Goal: Information Seeking & Learning: Check status

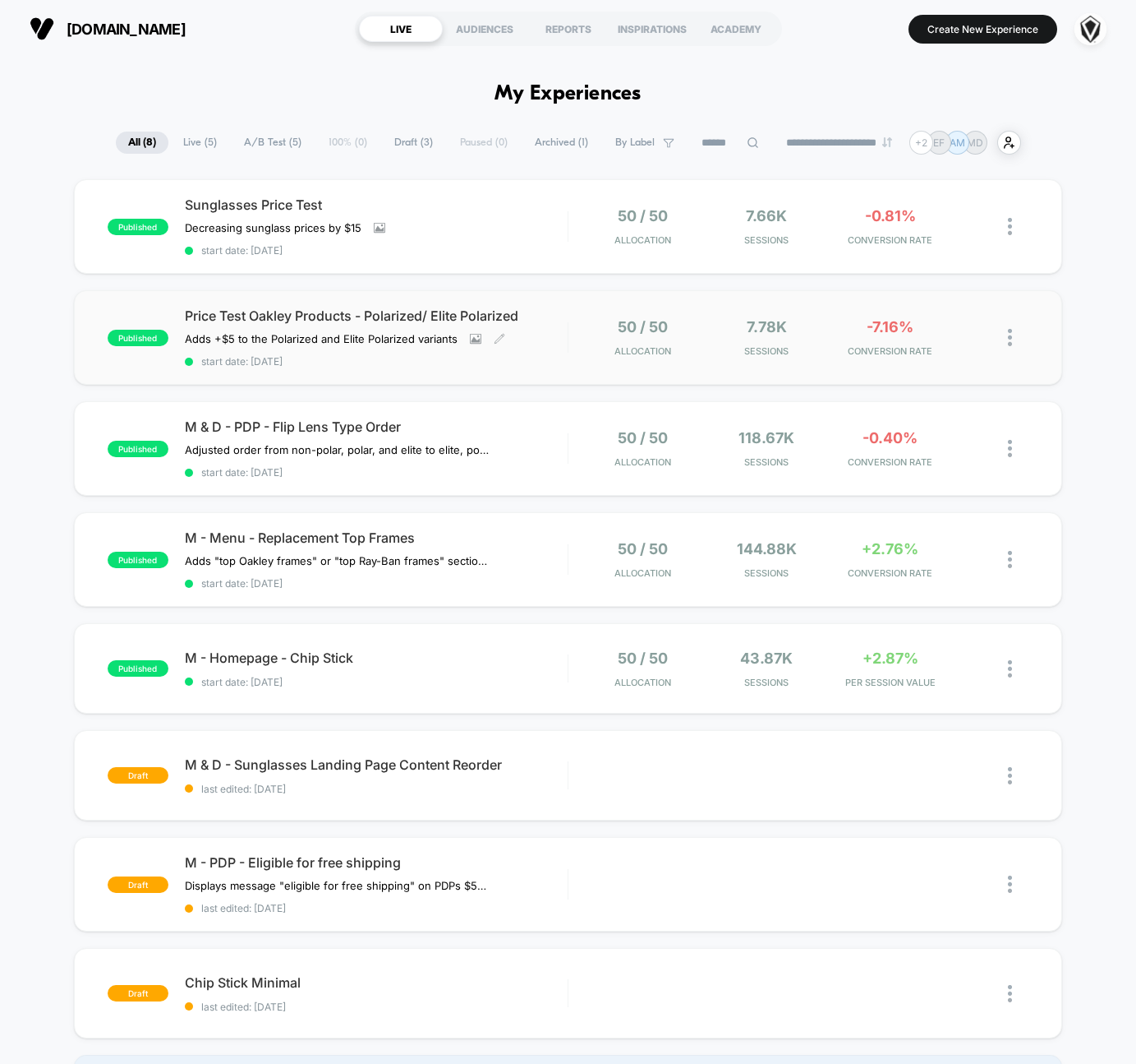
click at [545, 347] on div "Price Test Oakley Products - Polarized/ Elite Polarized Adds +$5 to the Polariz…" at bounding box center [376, 338] width 383 height 60
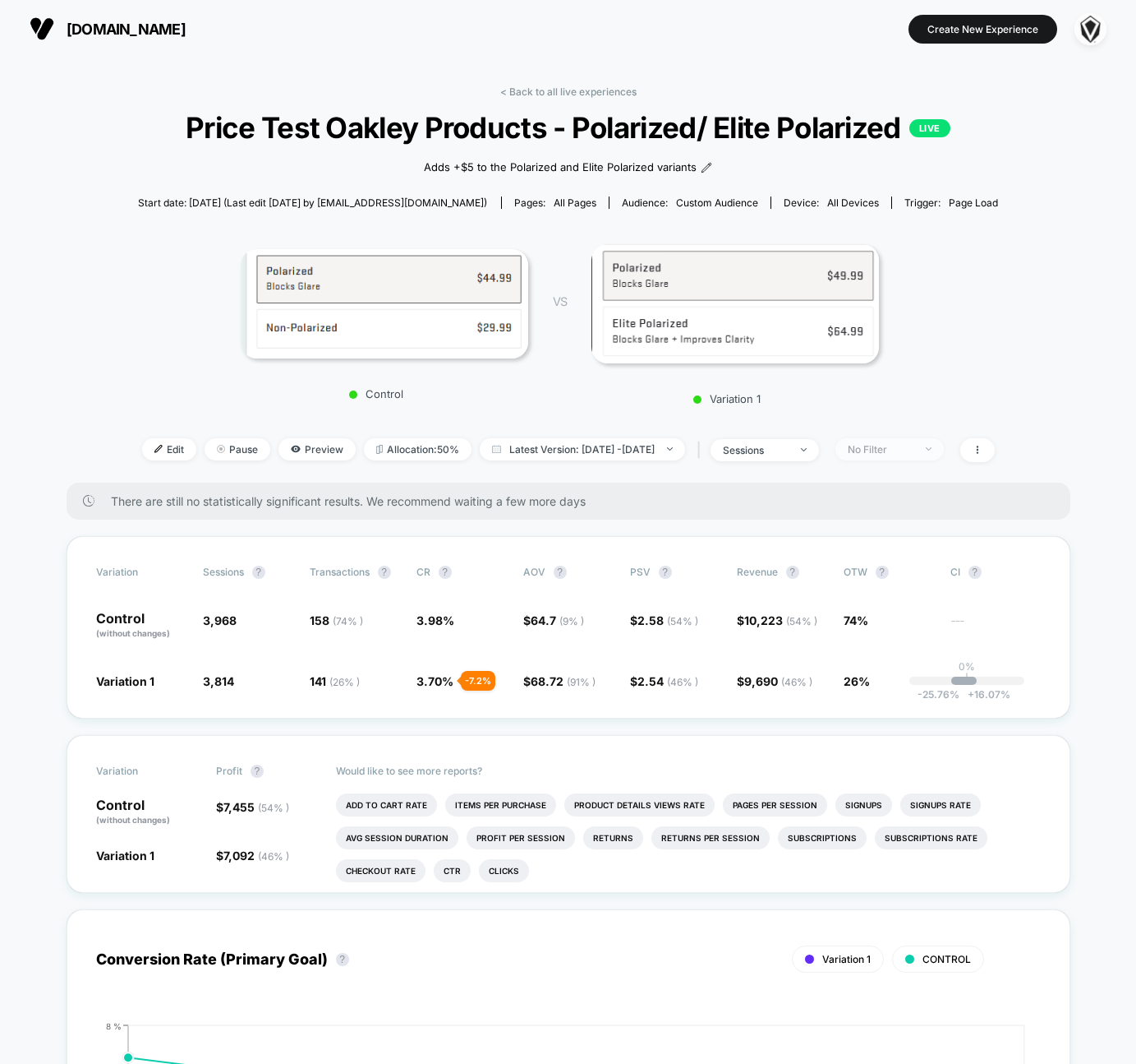
click at [890, 449] on div "No Filter" at bounding box center [881, 449] width 66 height 12
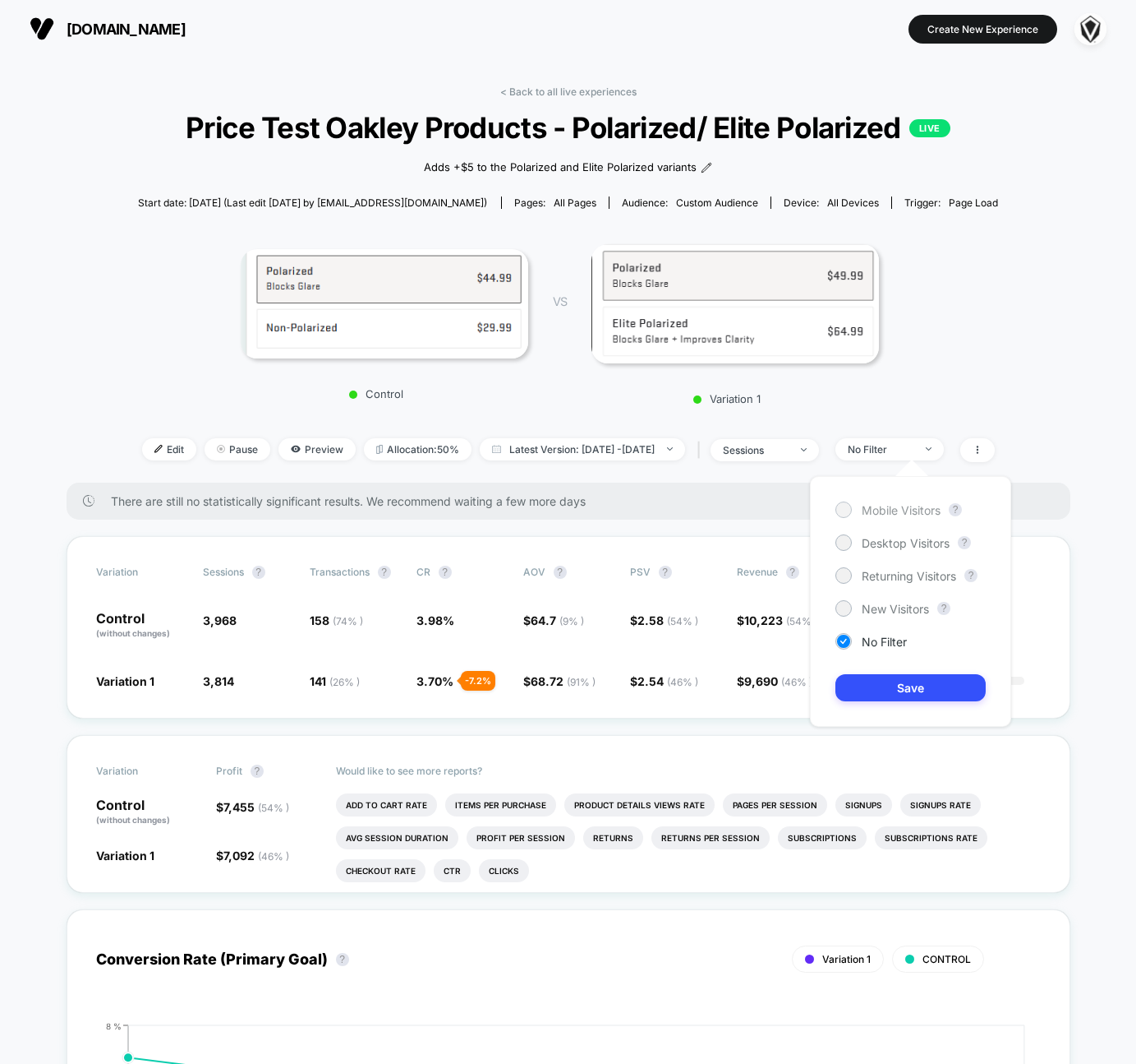
click at [865, 515] on span "Mobile Visitors" at bounding box center [902, 509] width 79 height 14
click at [892, 682] on button "Save" at bounding box center [911, 688] width 150 height 27
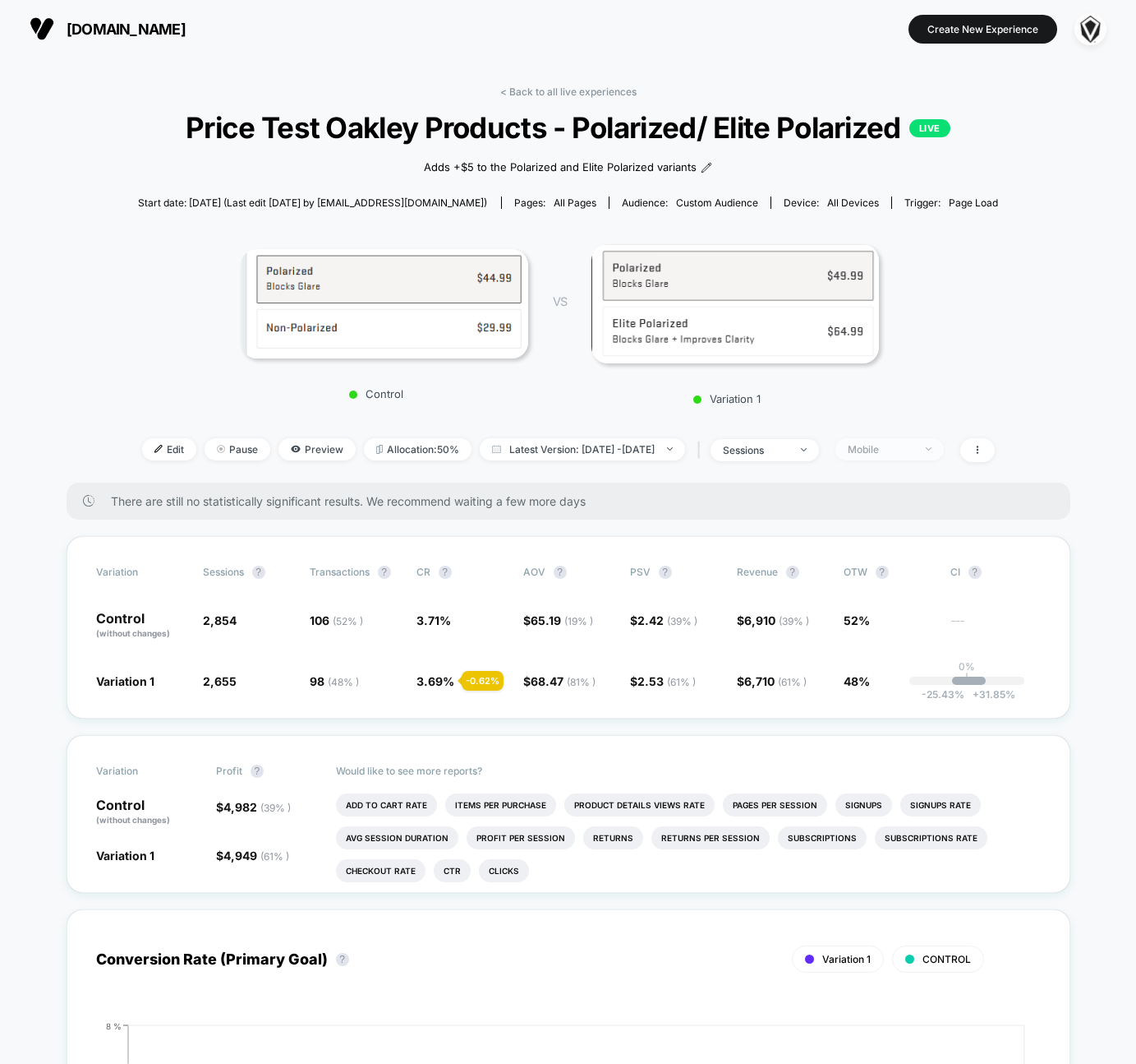
click at [888, 439] on span "Mobile" at bounding box center [890, 449] width 108 height 22
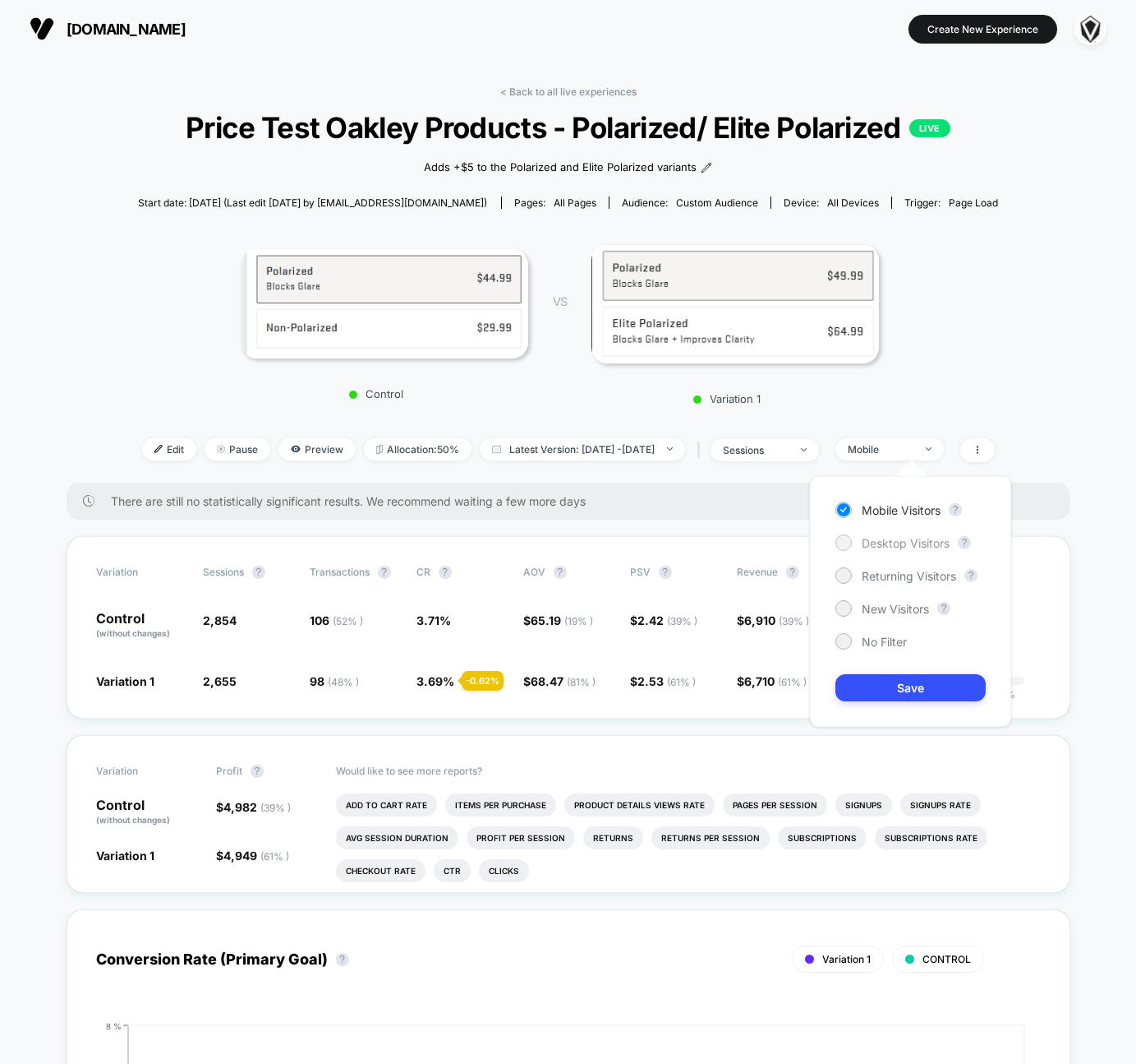
click at [880, 541] on span "Desktop Visitors" at bounding box center [906, 542] width 88 height 14
click at [872, 693] on button "Save" at bounding box center [911, 688] width 150 height 27
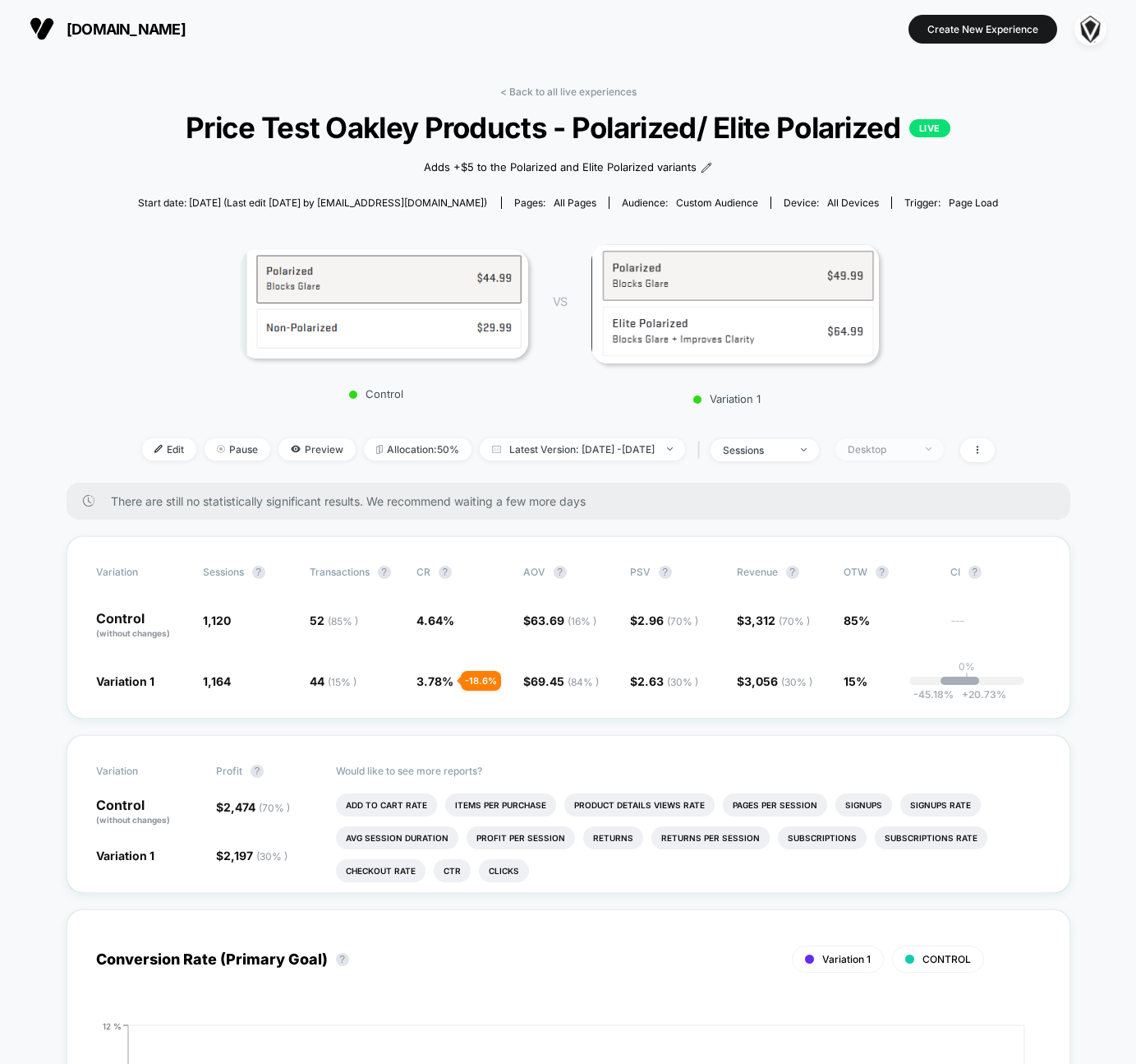
click at [914, 446] on div "Desktop" at bounding box center [881, 449] width 66 height 12
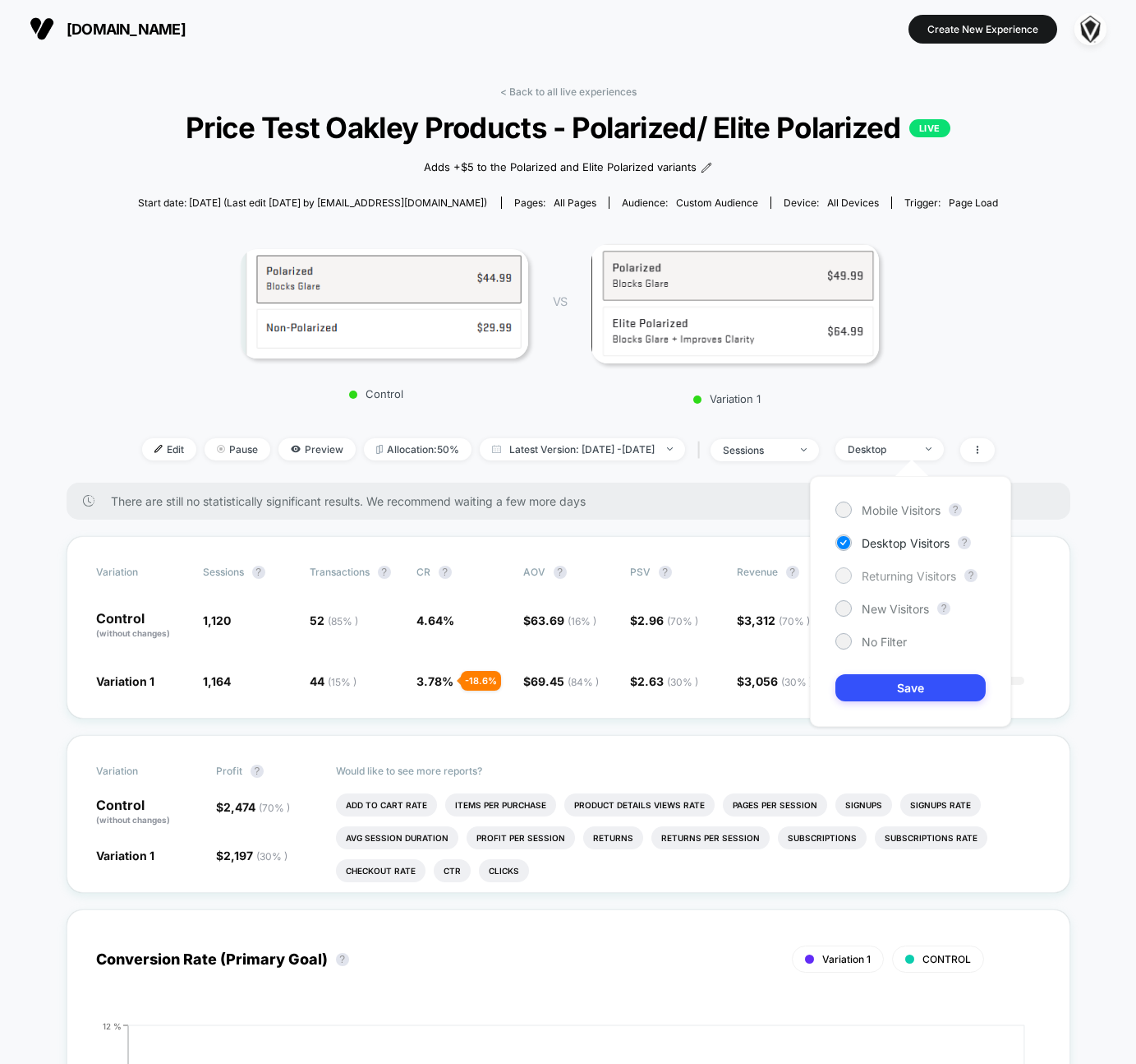
click at [901, 576] on span "Returning Visitors" at bounding box center [909, 575] width 94 height 14
click at [903, 687] on button "Save" at bounding box center [911, 688] width 150 height 27
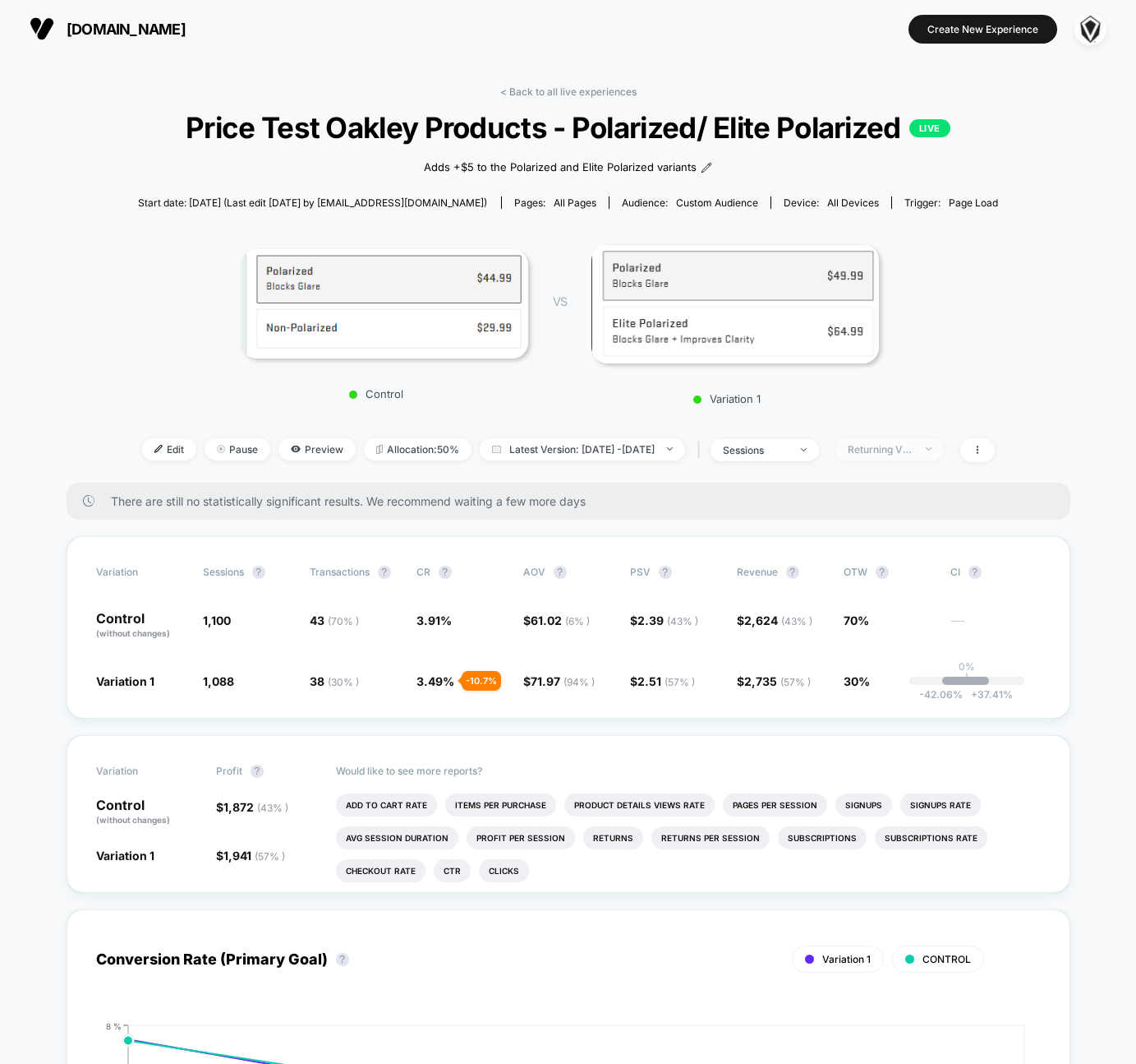
click at [888, 451] on div "Returning Visitors" at bounding box center [881, 449] width 66 height 12
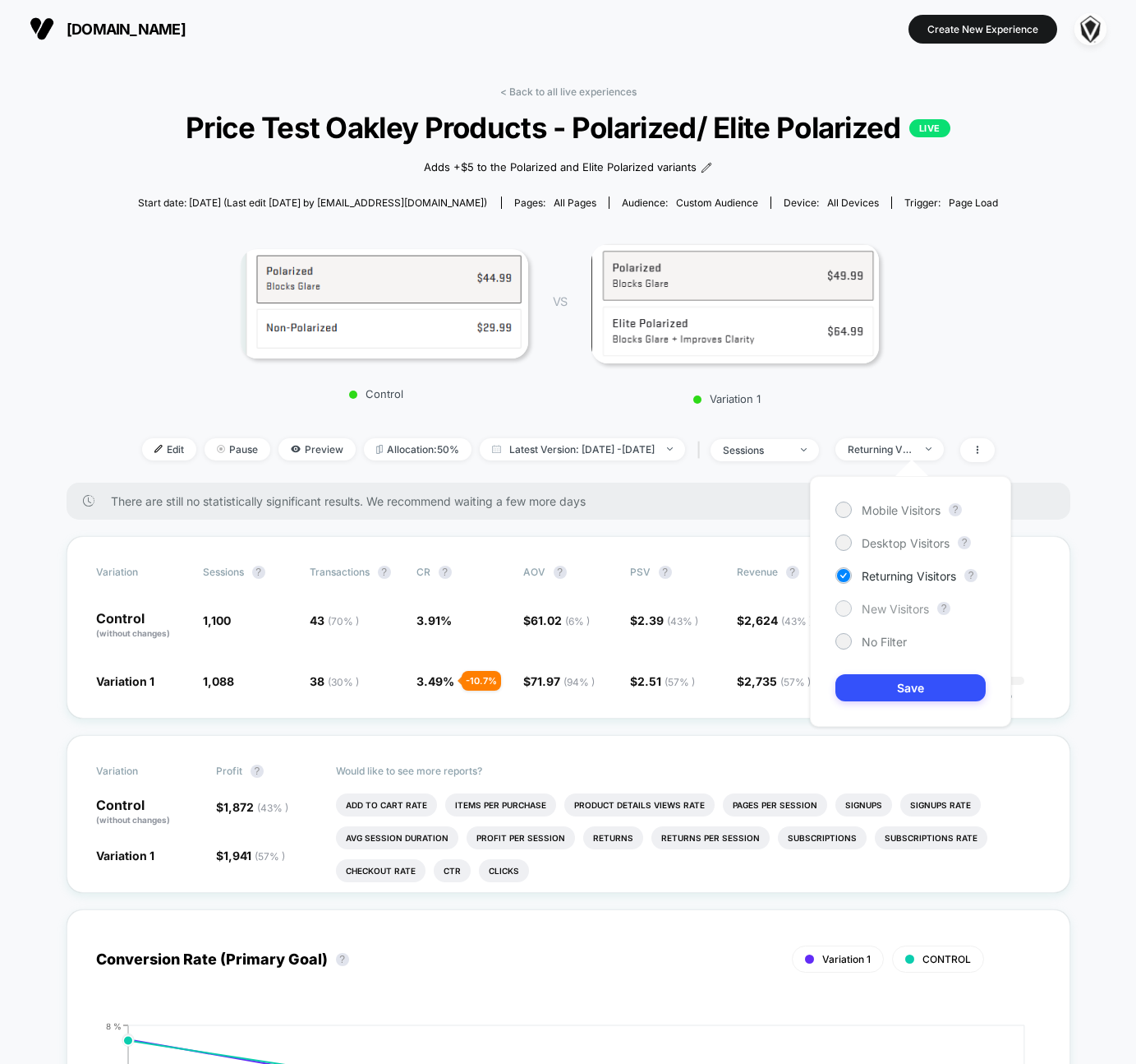
click at [880, 614] on span "New Visitors" at bounding box center [896, 608] width 68 height 14
click at [876, 686] on button "Save" at bounding box center [911, 688] width 150 height 27
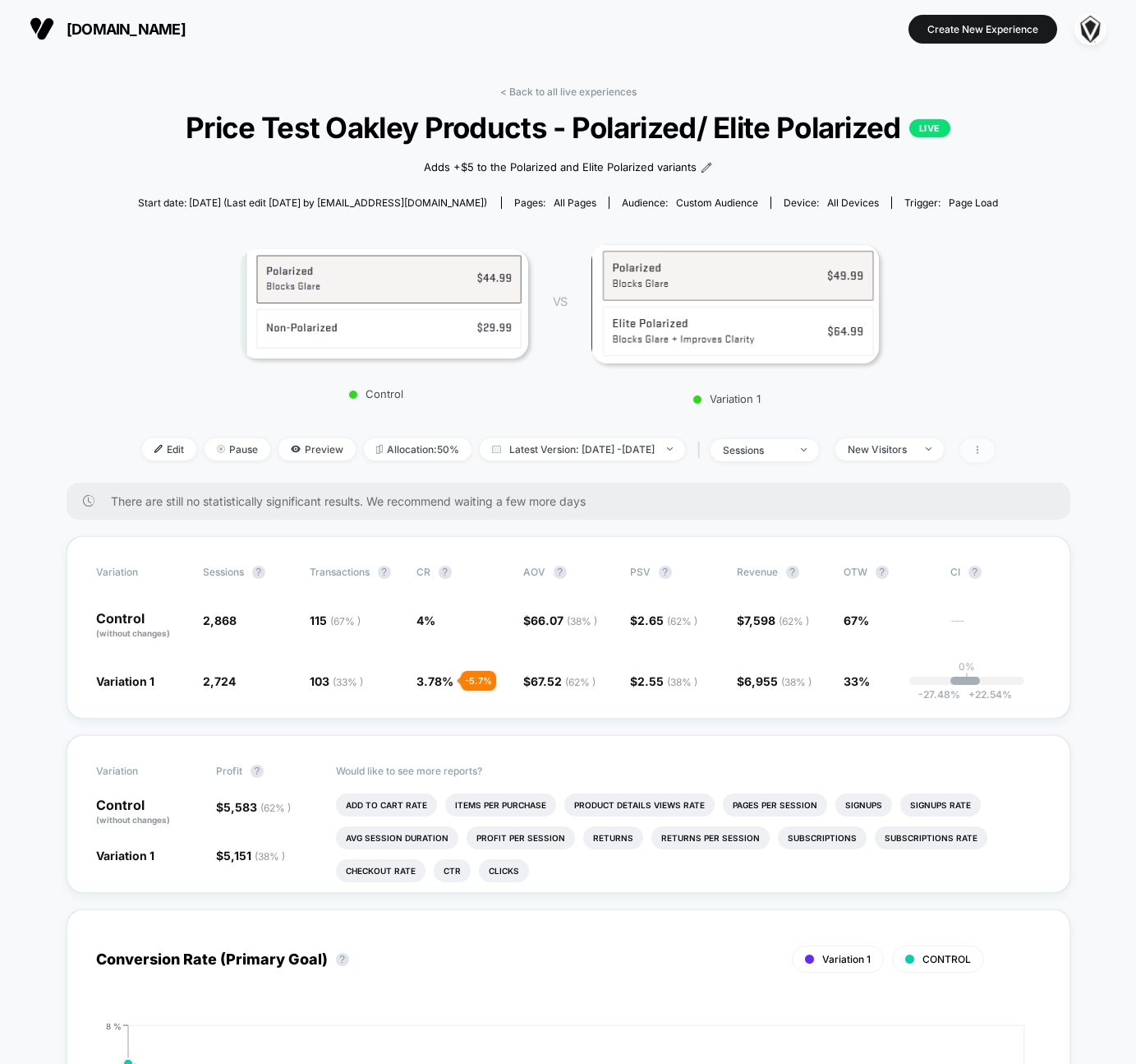
click at [983, 452] on icon at bounding box center [978, 450] width 10 height 10
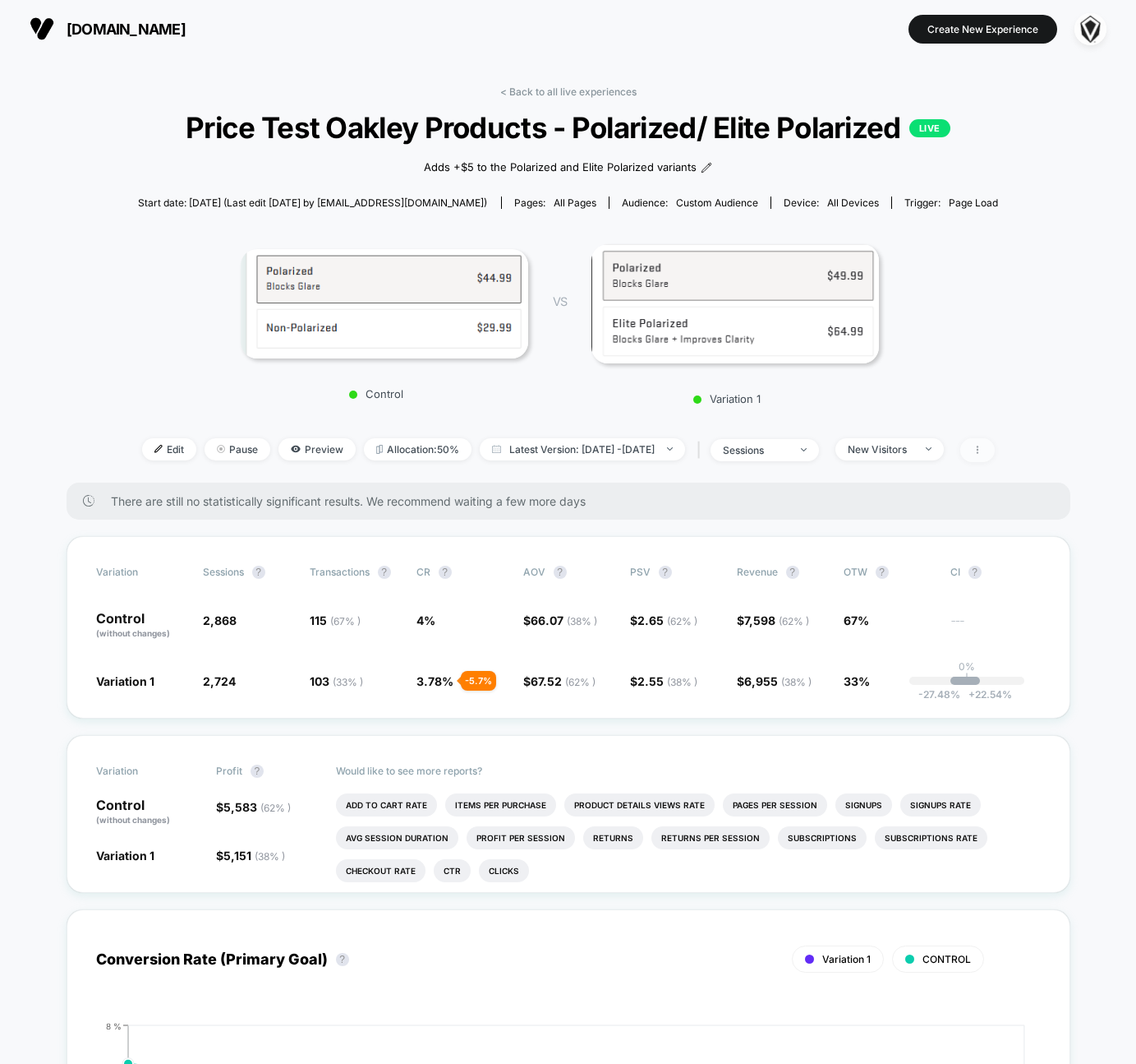
click at [995, 455] on span at bounding box center [978, 450] width 35 height 24
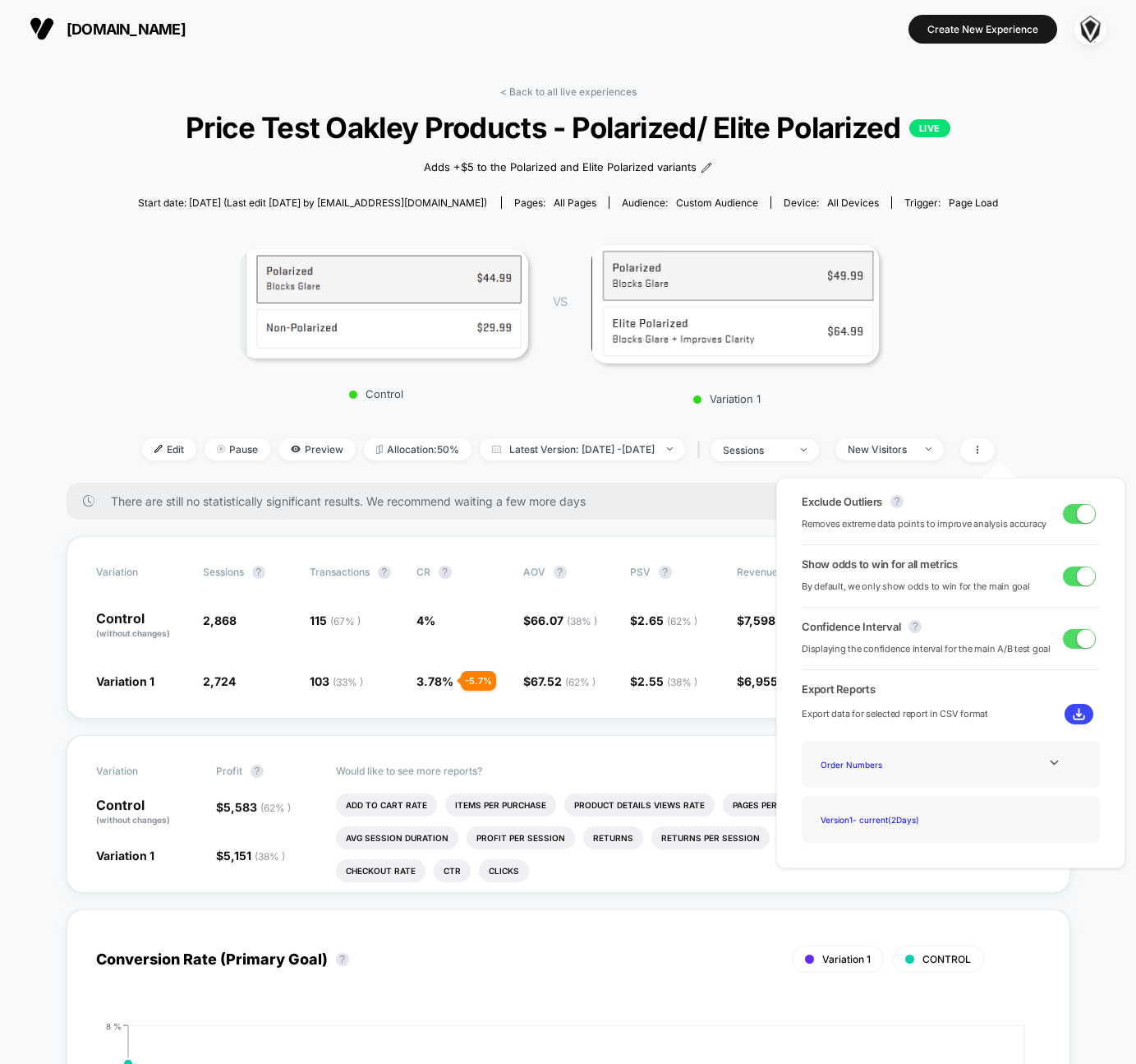
click at [1078, 638] on span at bounding box center [1087, 638] width 18 height 18
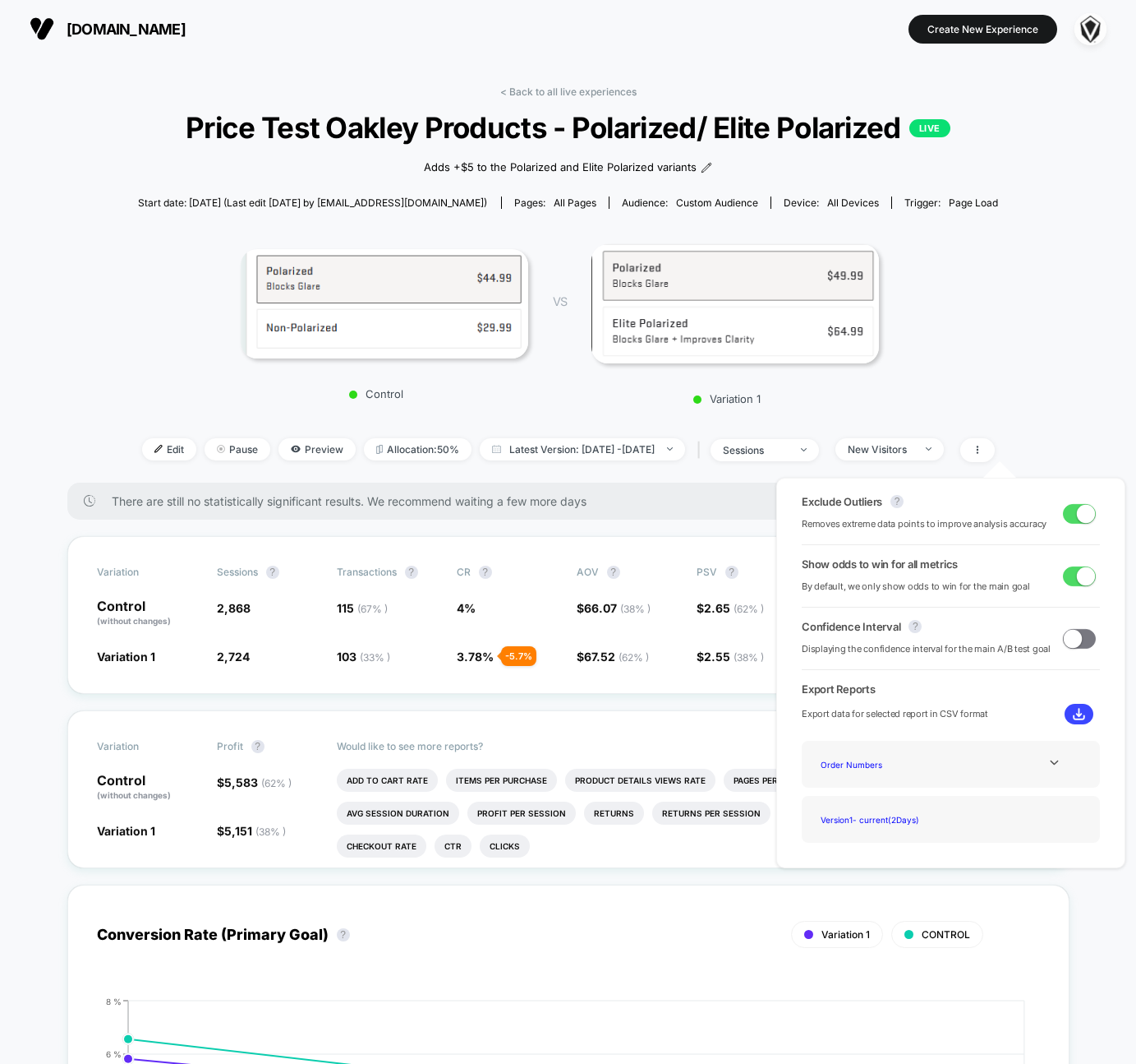
click at [1078, 638] on span at bounding box center [1080, 639] width 33 height 20
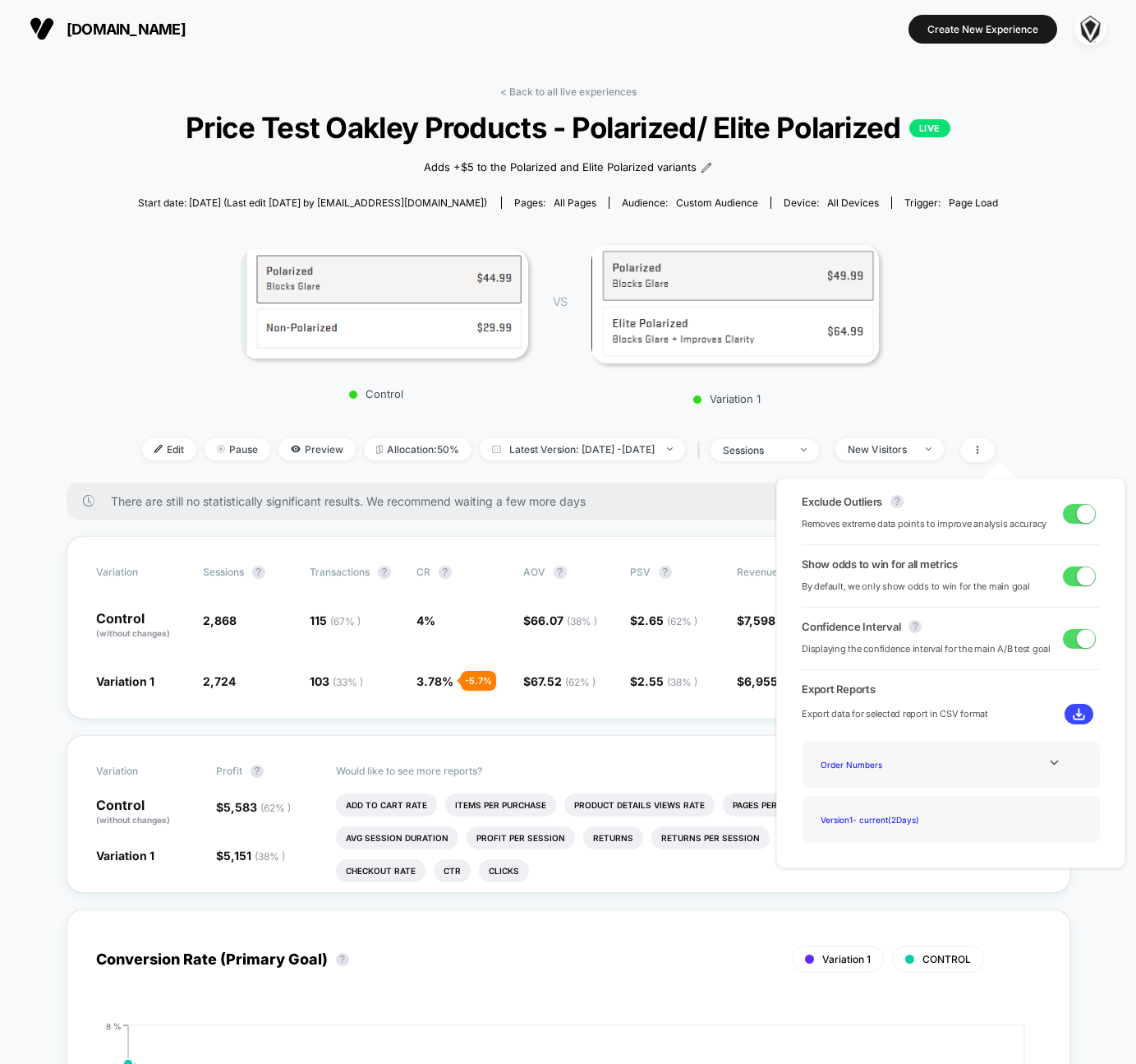
click at [1078, 638] on span at bounding box center [1087, 638] width 18 height 18
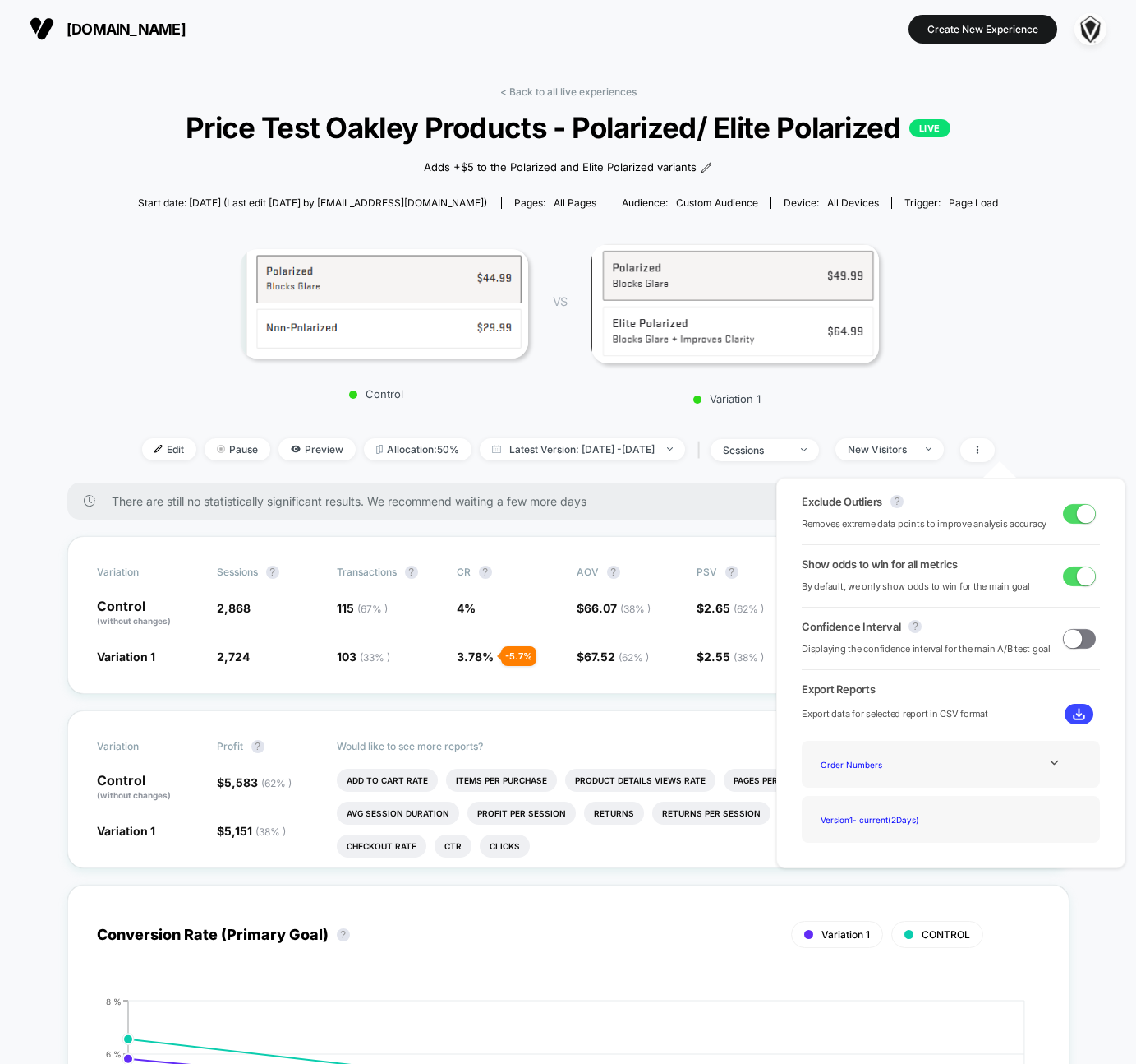
click at [1078, 638] on span at bounding box center [1080, 639] width 33 height 20
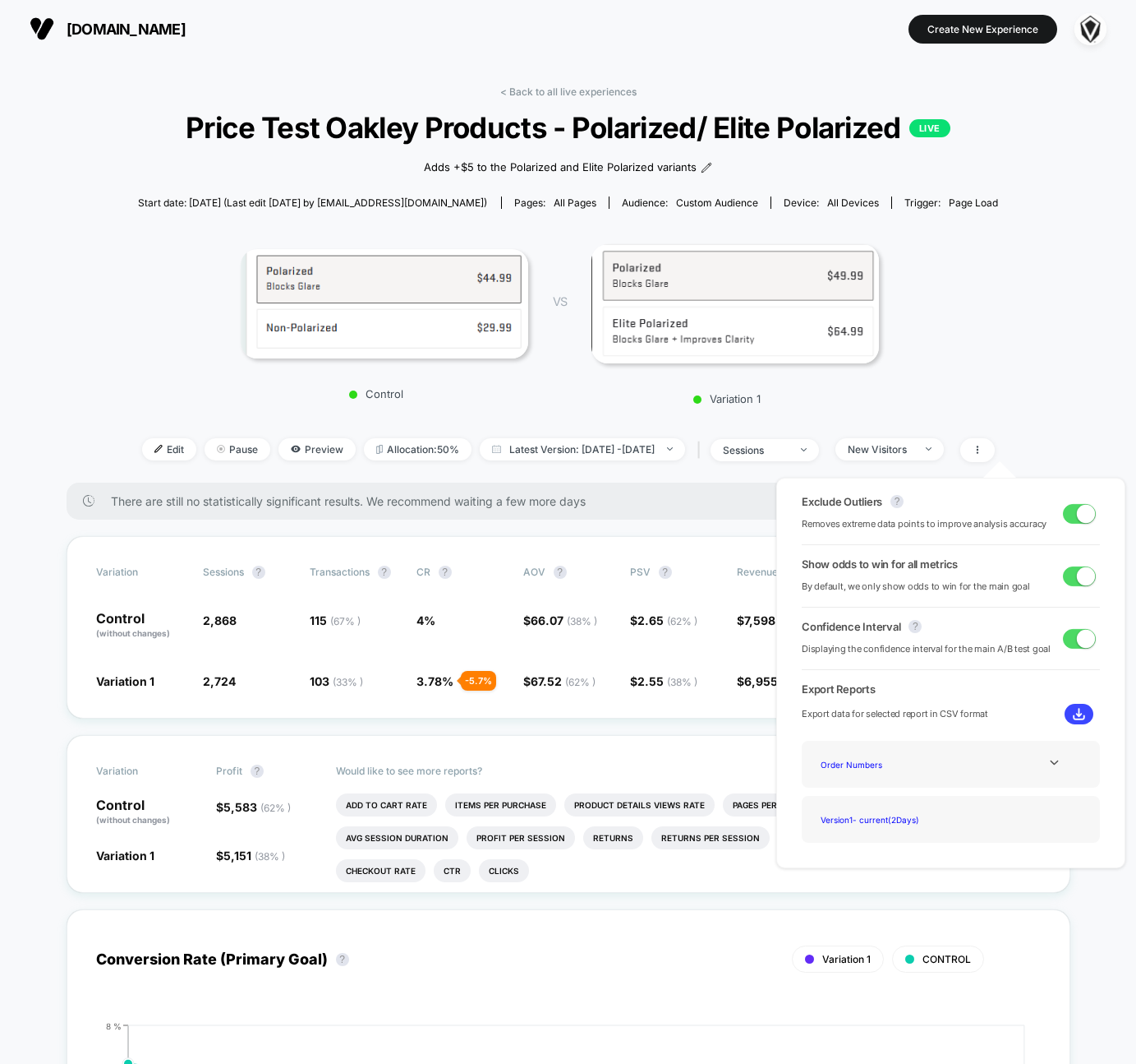
click at [1078, 638] on span at bounding box center [1087, 638] width 18 height 18
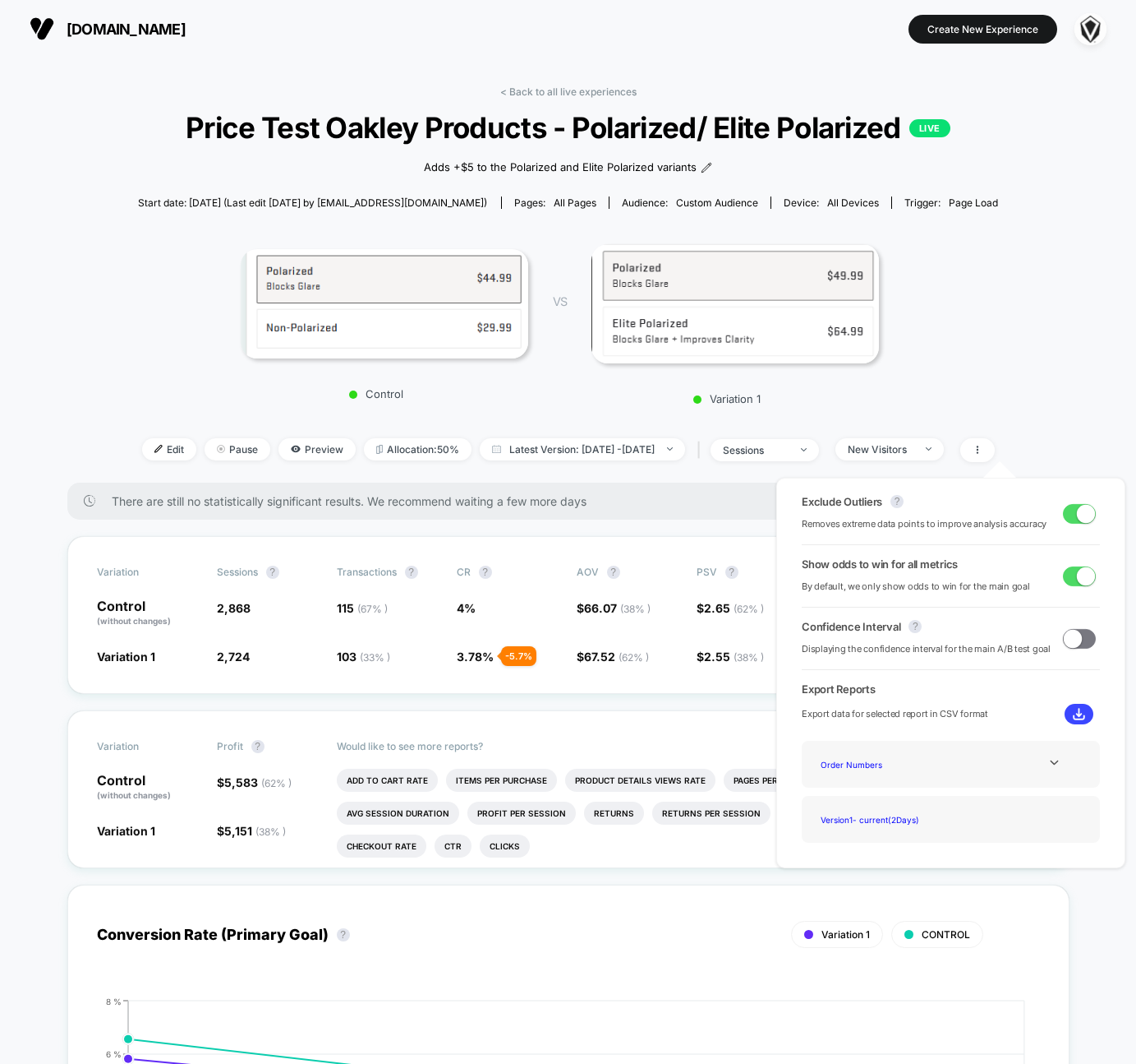
click at [1078, 638] on span at bounding box center [1080, 639] width 33 height 20
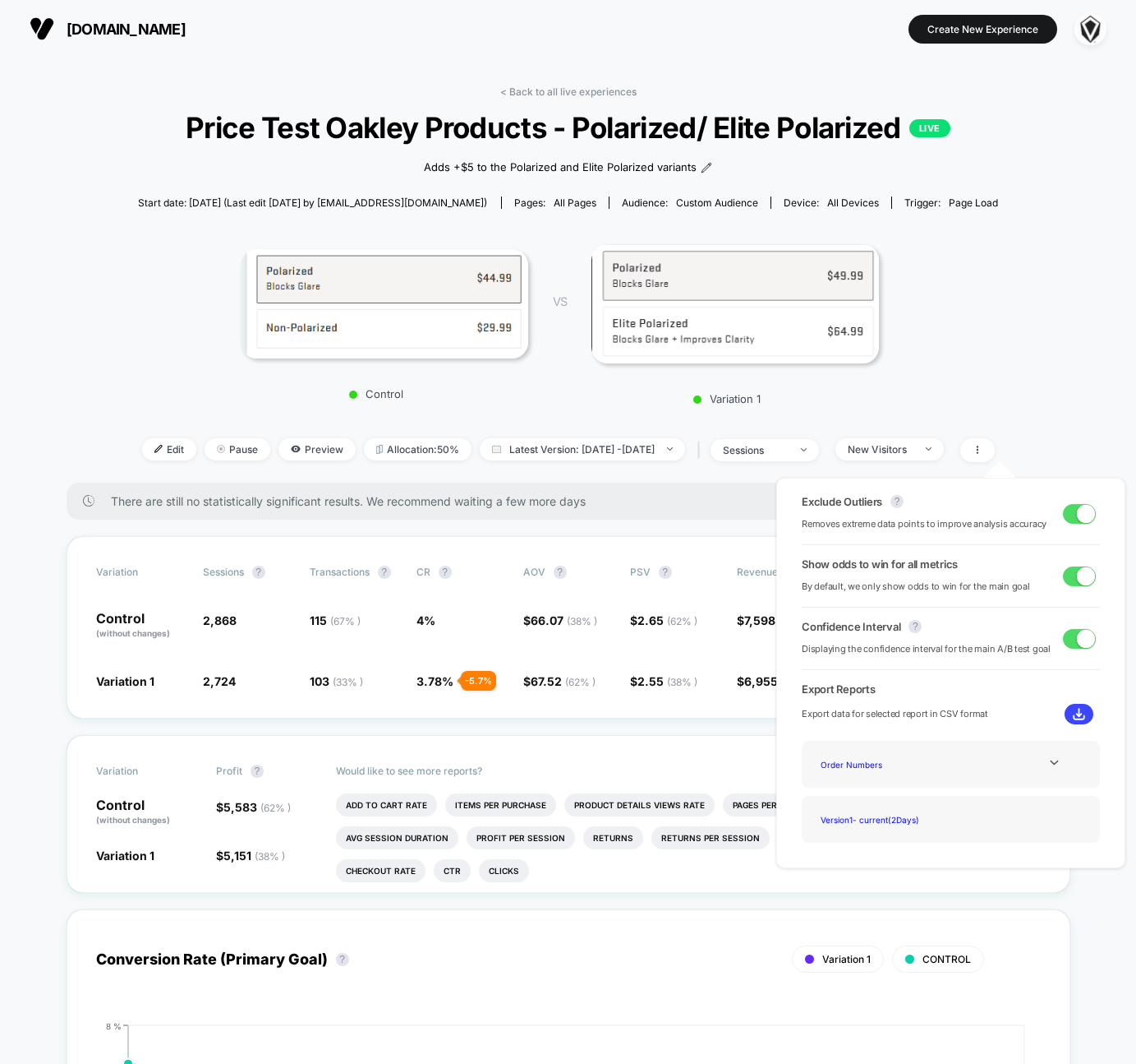
click at [1078, 638] on span at bounding box center [1087, 638] width 18 height 18
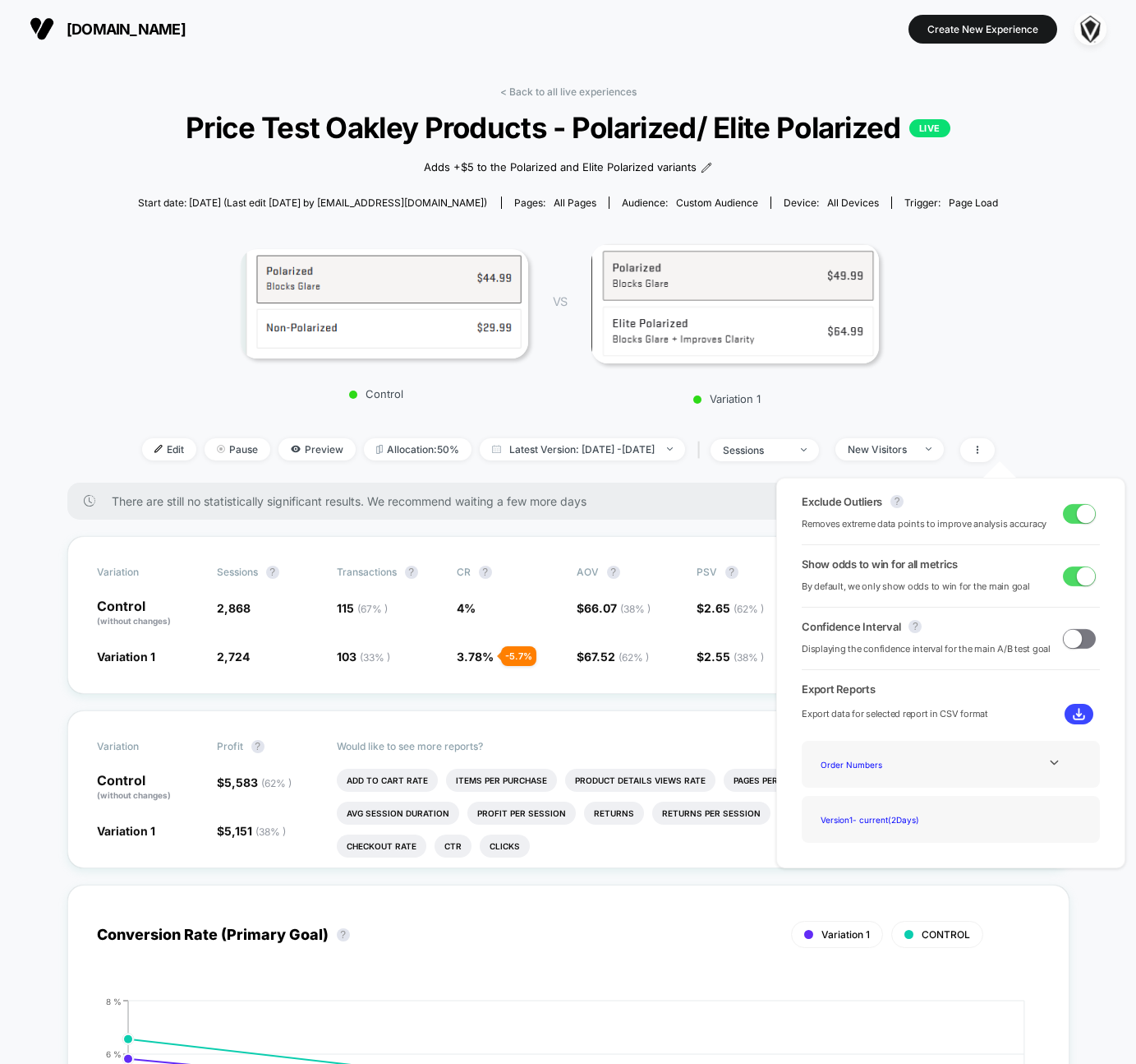
click at [1078, 638] on span at bounding box center [1080, 639] width 33 height 20
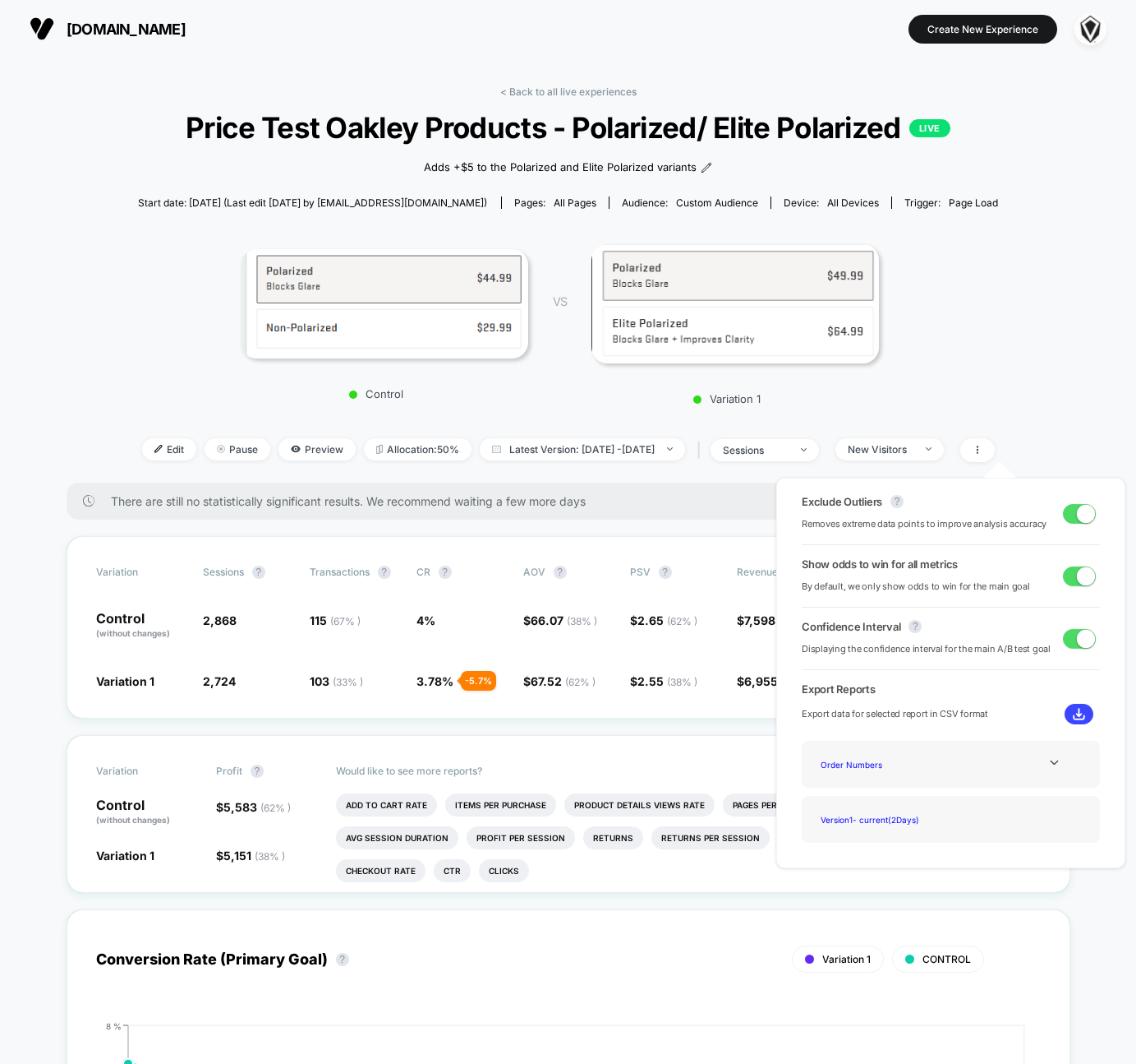
click at [628, 391] on div "Variation 1" at bounding box center [735, 320] width 287 height 172
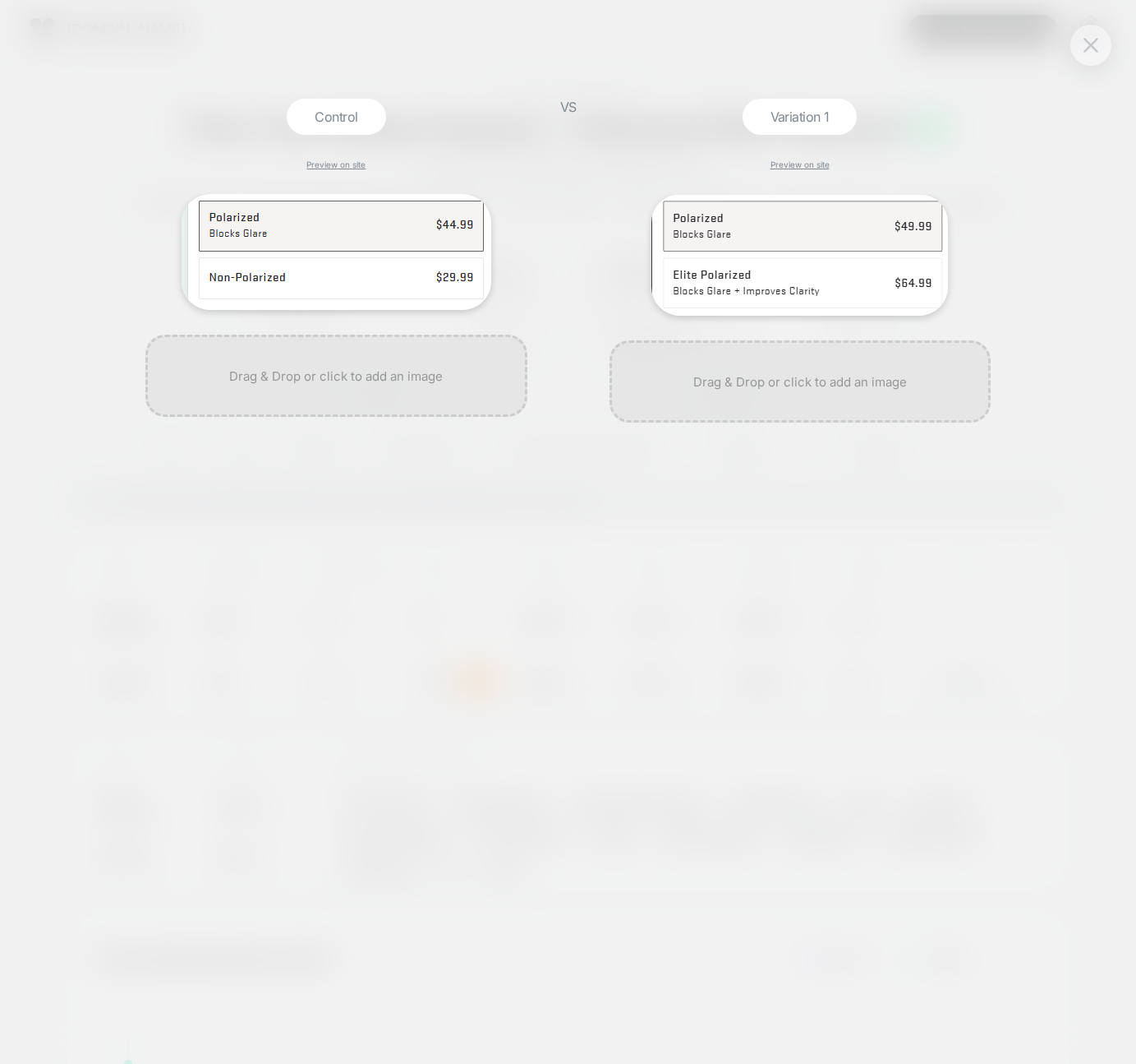
click at [1087, 38] on img at bounding box center [1091, 44] width 15 height 14
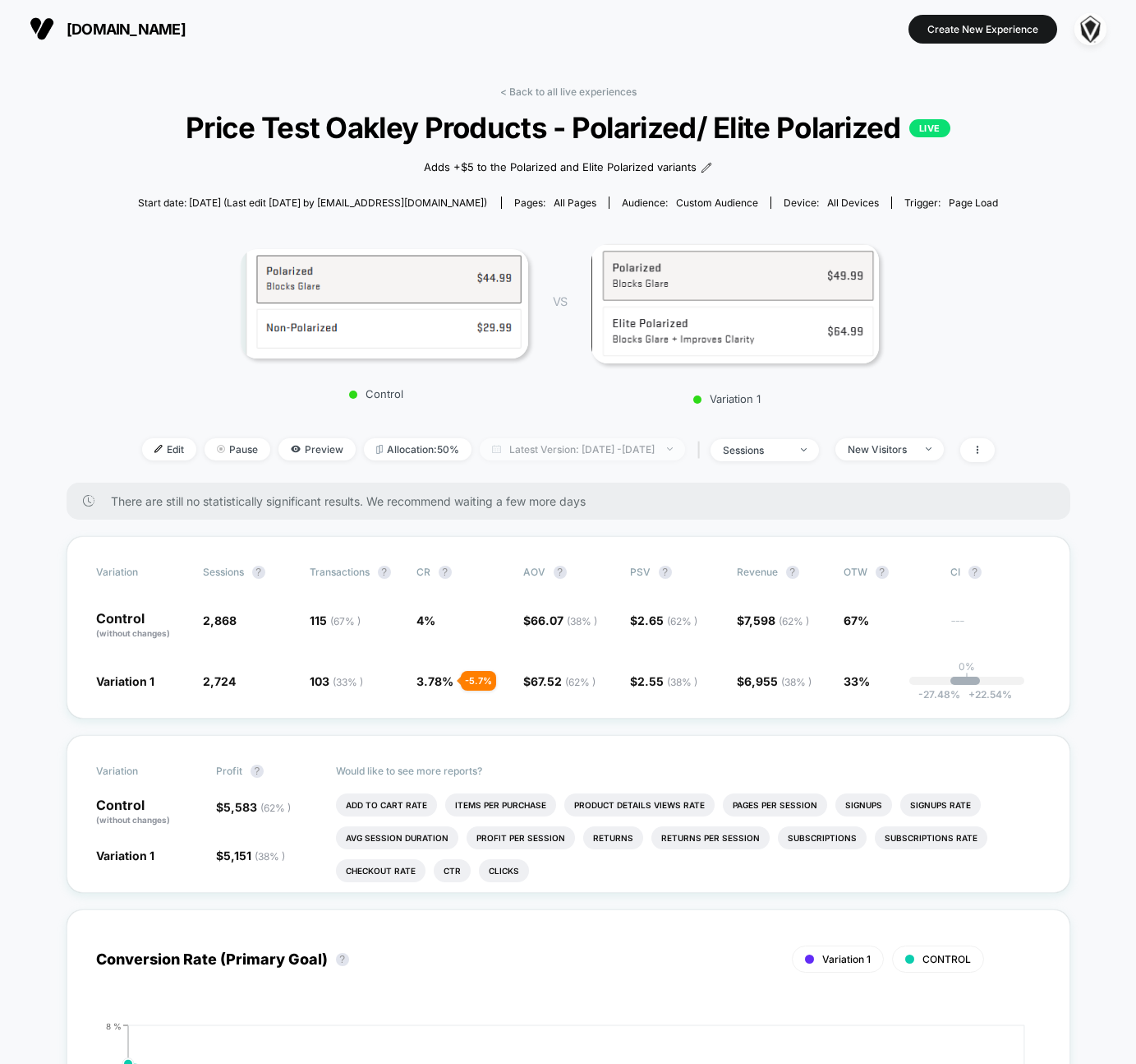
click at [642, 451] on span "Latest Version: [DATE] - [DATE]" at bounding box center [582, 449] width 205 height 22
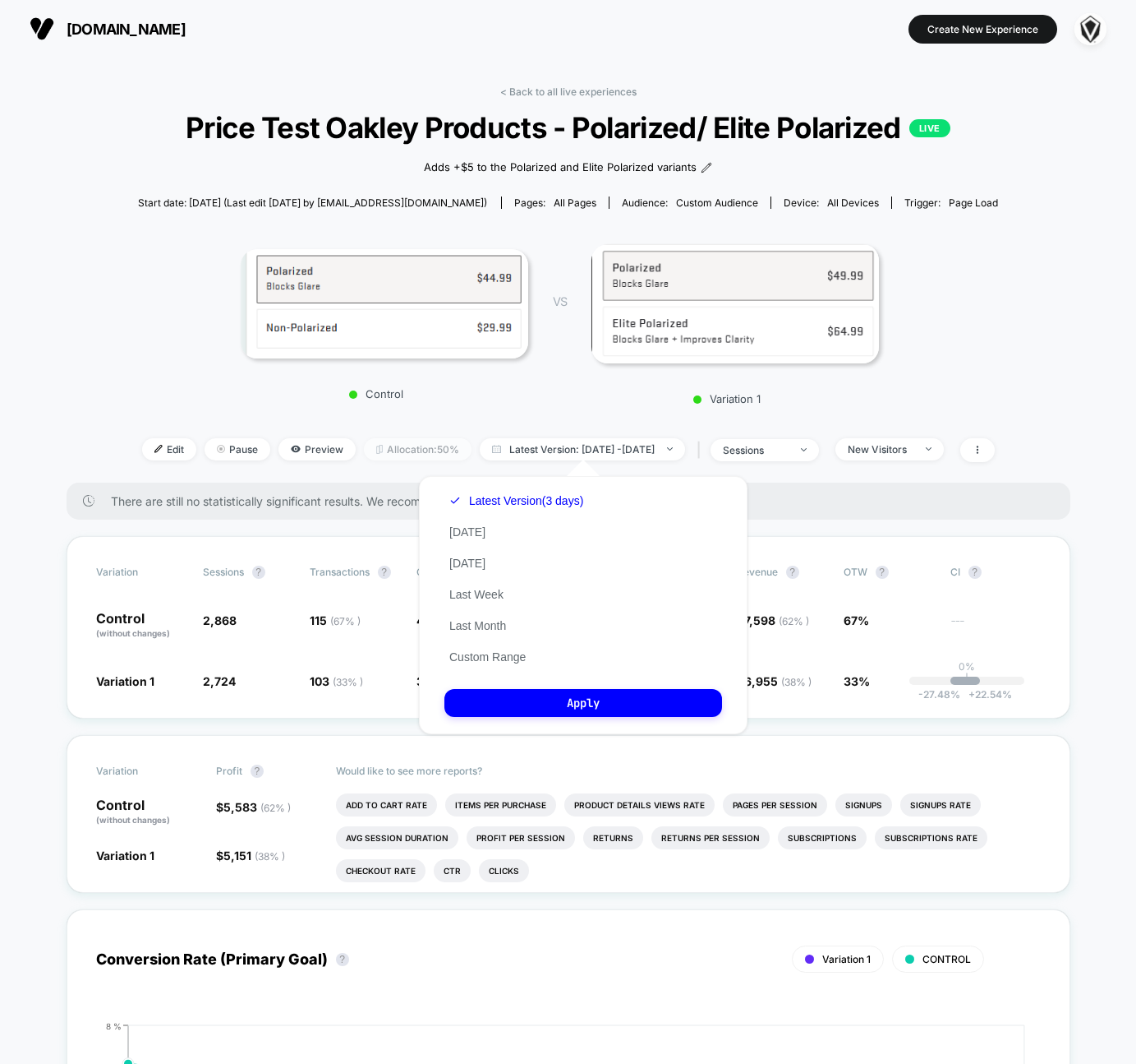
click at [394, 449] on span "Allocation: 50%" at bounding box center [418, 449] width 108 height 22
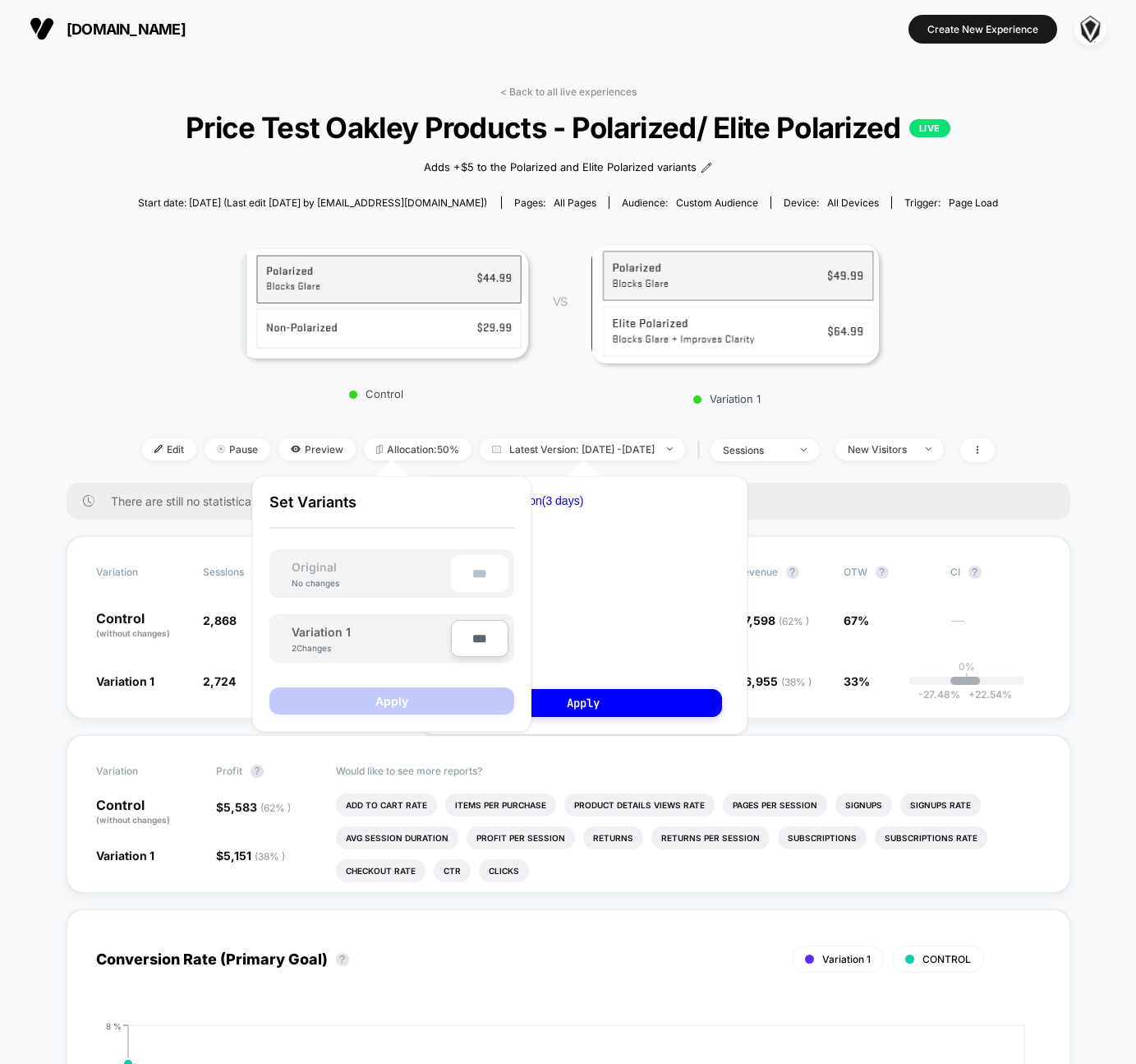
click at [428, 420] on div "< Back to all live experiences Price Test Oakley Products - Polarized/ Elite Po…" at bounding box center [568, 284] width 861 height 397
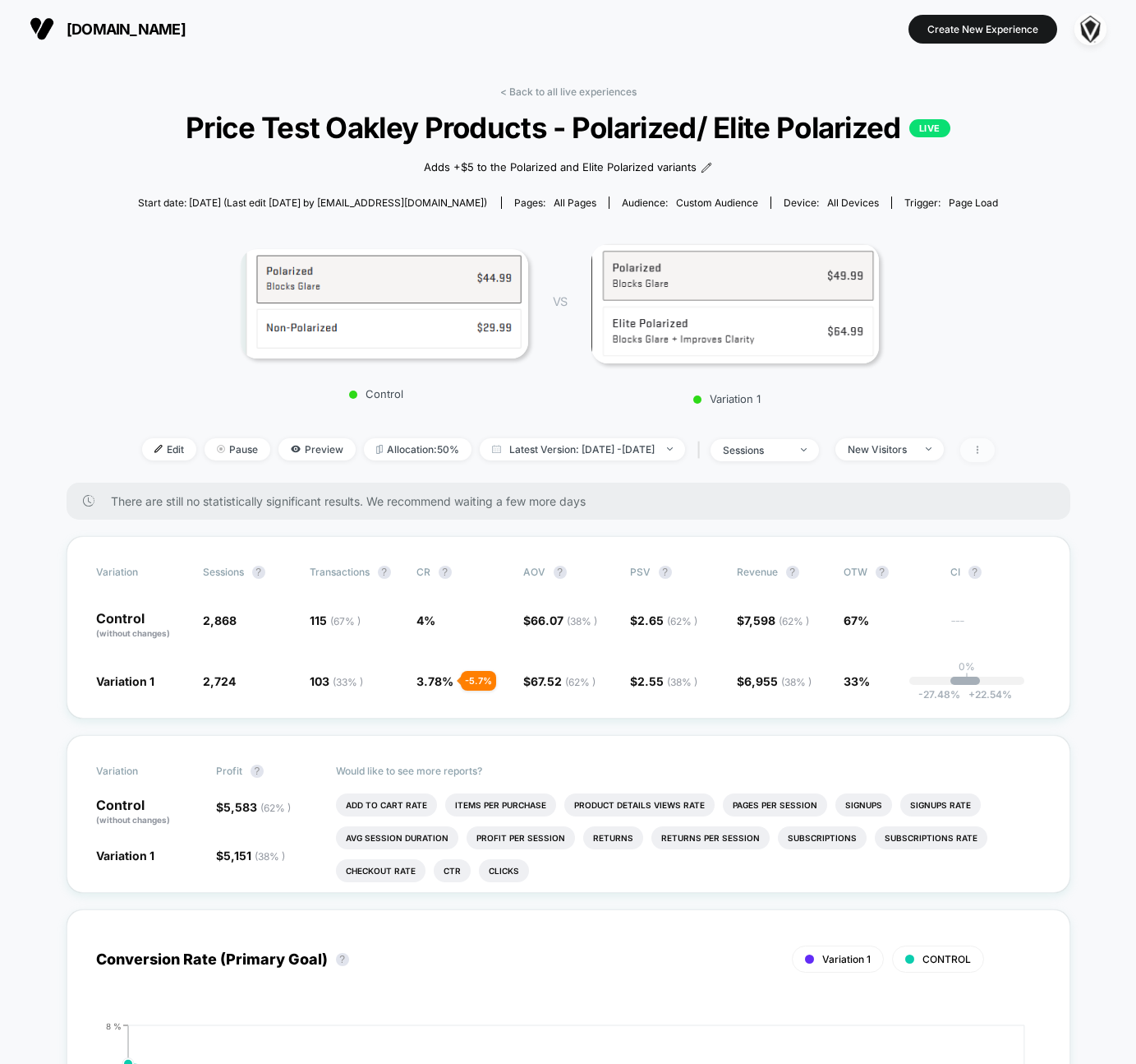
click at [995, 450] on span at bounding box center [978, 450] width 35 height 24
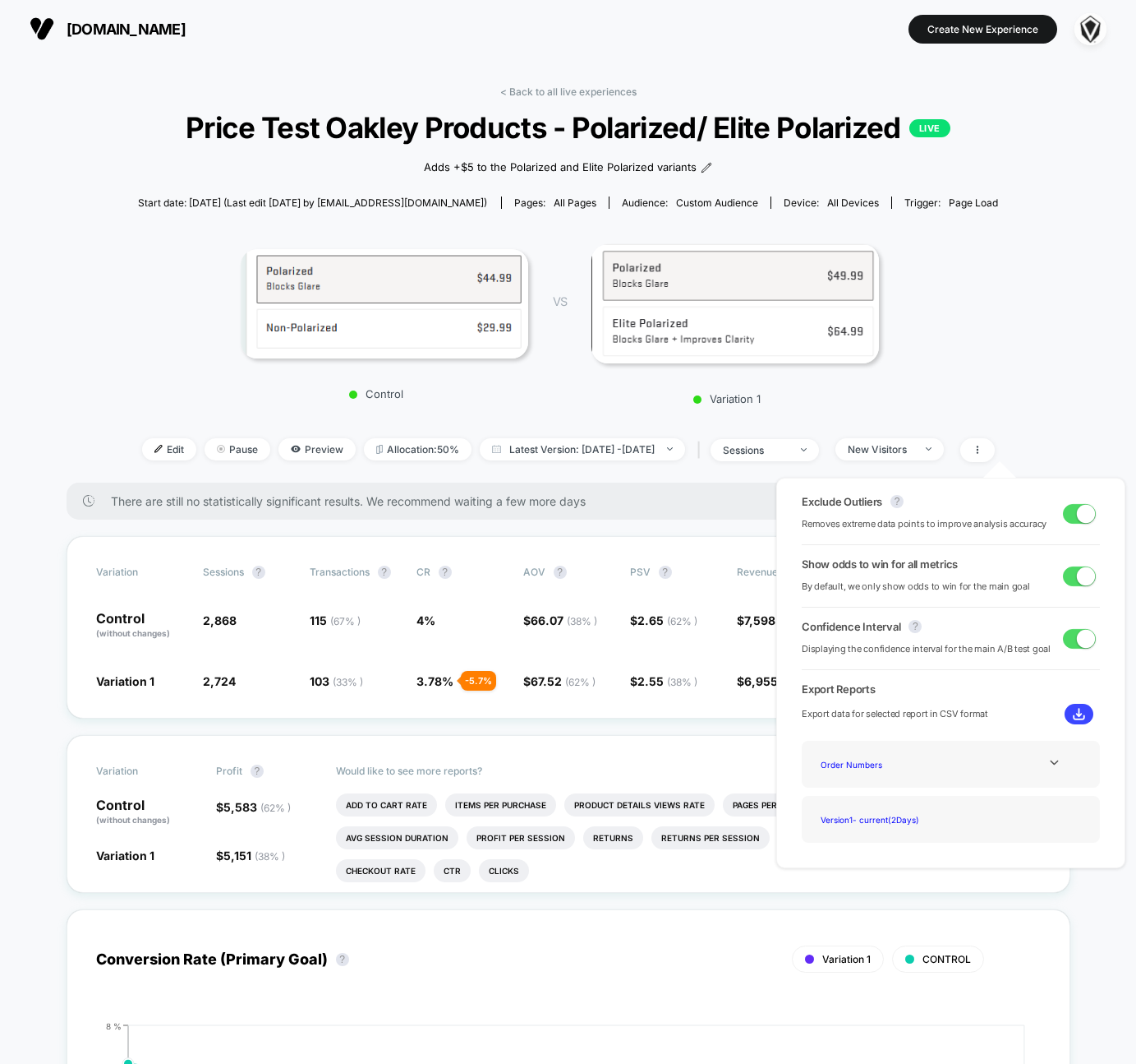
click at [573, 202] on span "all pages" at bounding box center [575, 202] width 43 height 12
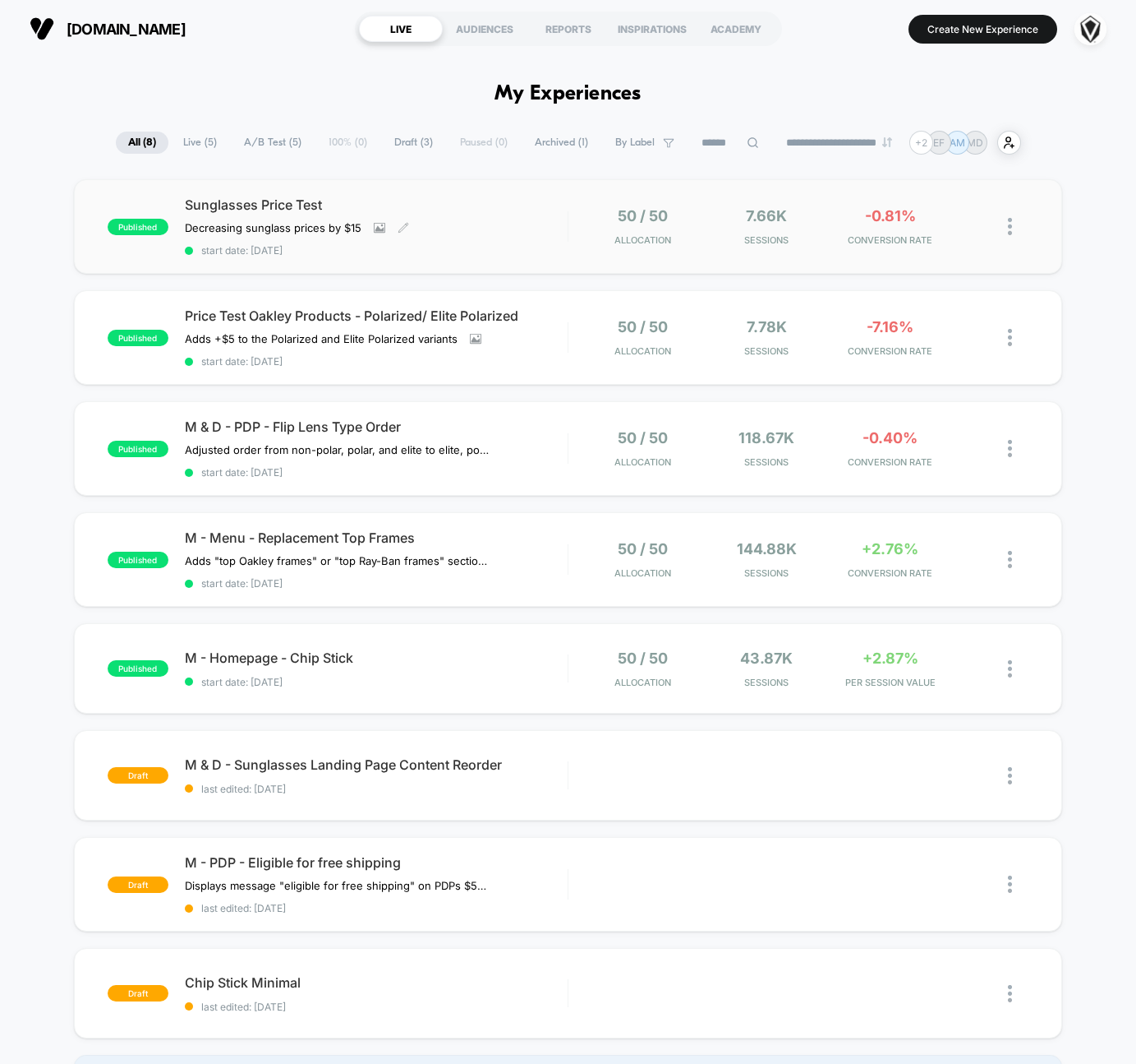
click at [432, 205] on span "Sunglasses Price Test" at bounding box center [376, 205] width 383 height 16
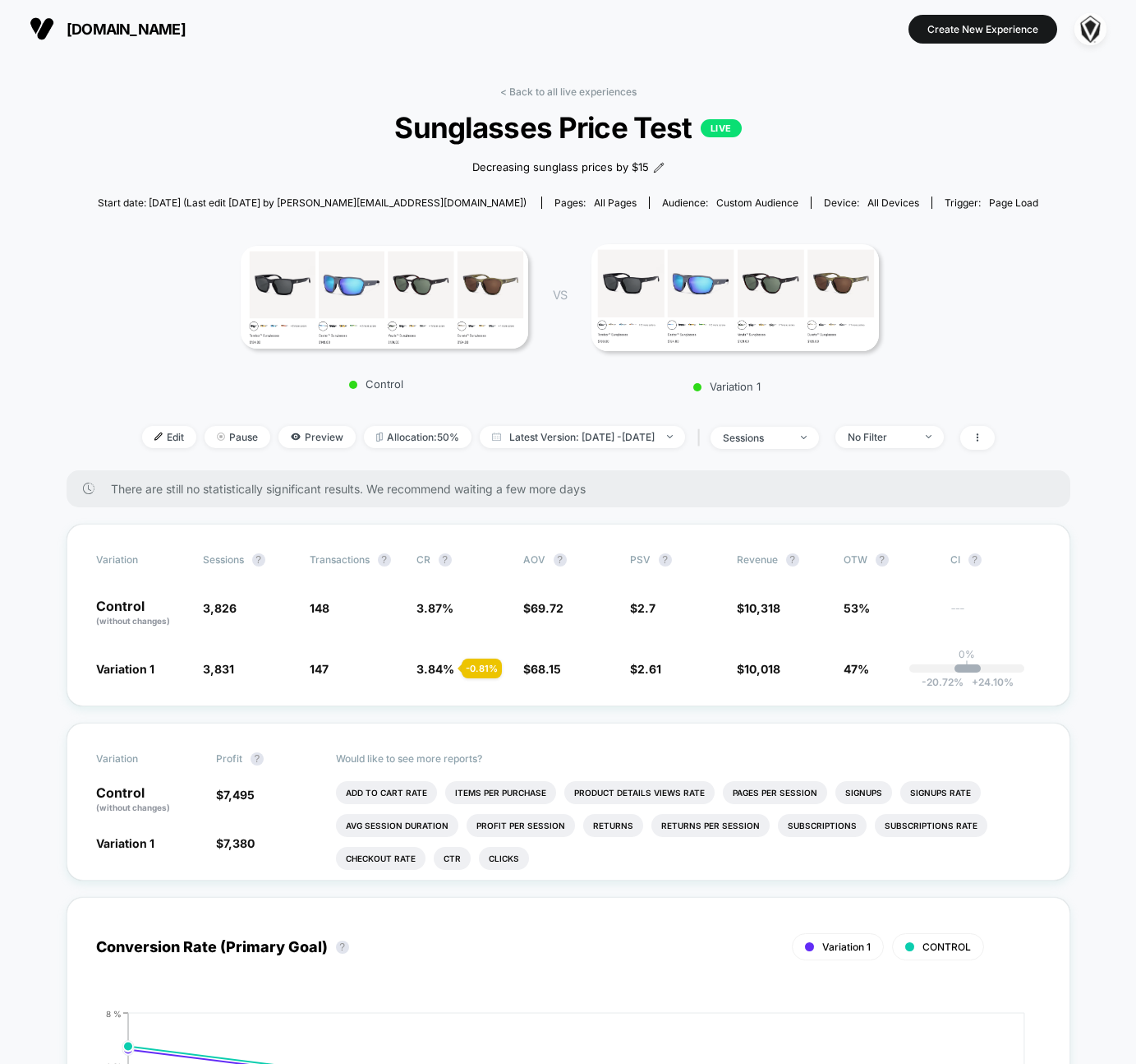
click at [983, 434] on icon at bounding box center [978, 437] width 10 height 10
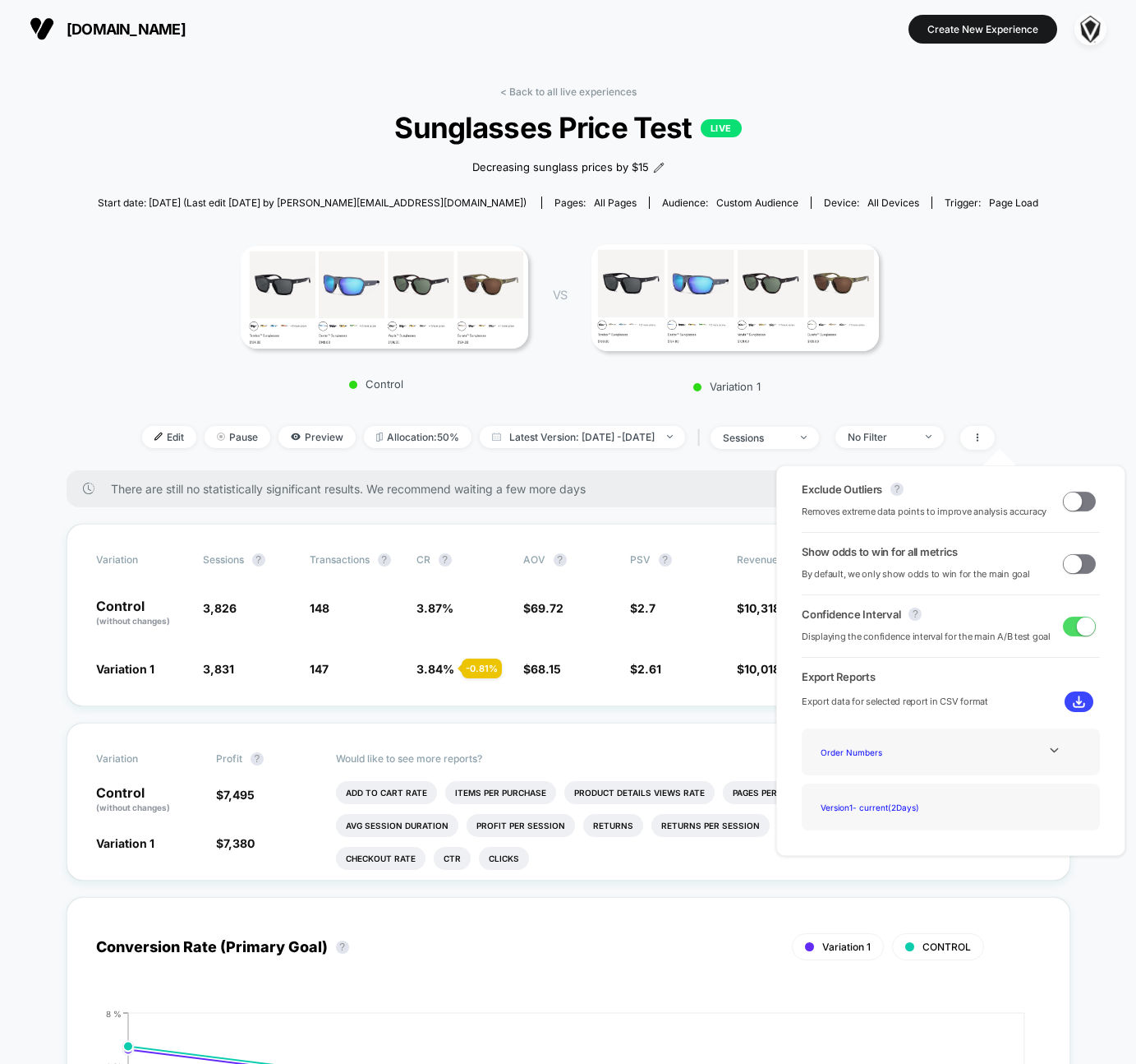
click at [1008, 368] on div "Control VS Variation 1" at bounding box center [560, 313] width 941 height 176
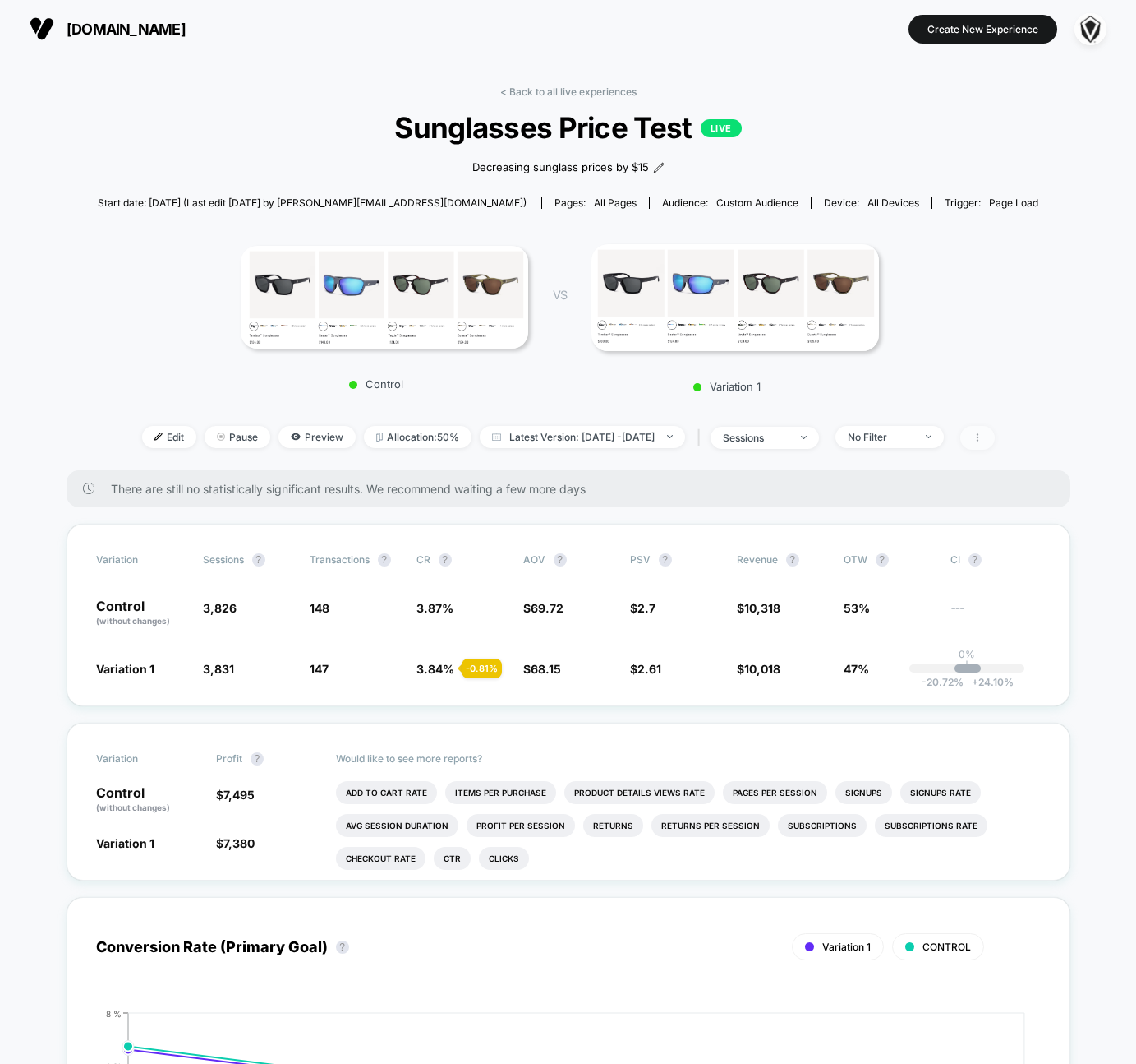
click at [995, 441] on span at bounding box center [978, 438] width 35 height 24
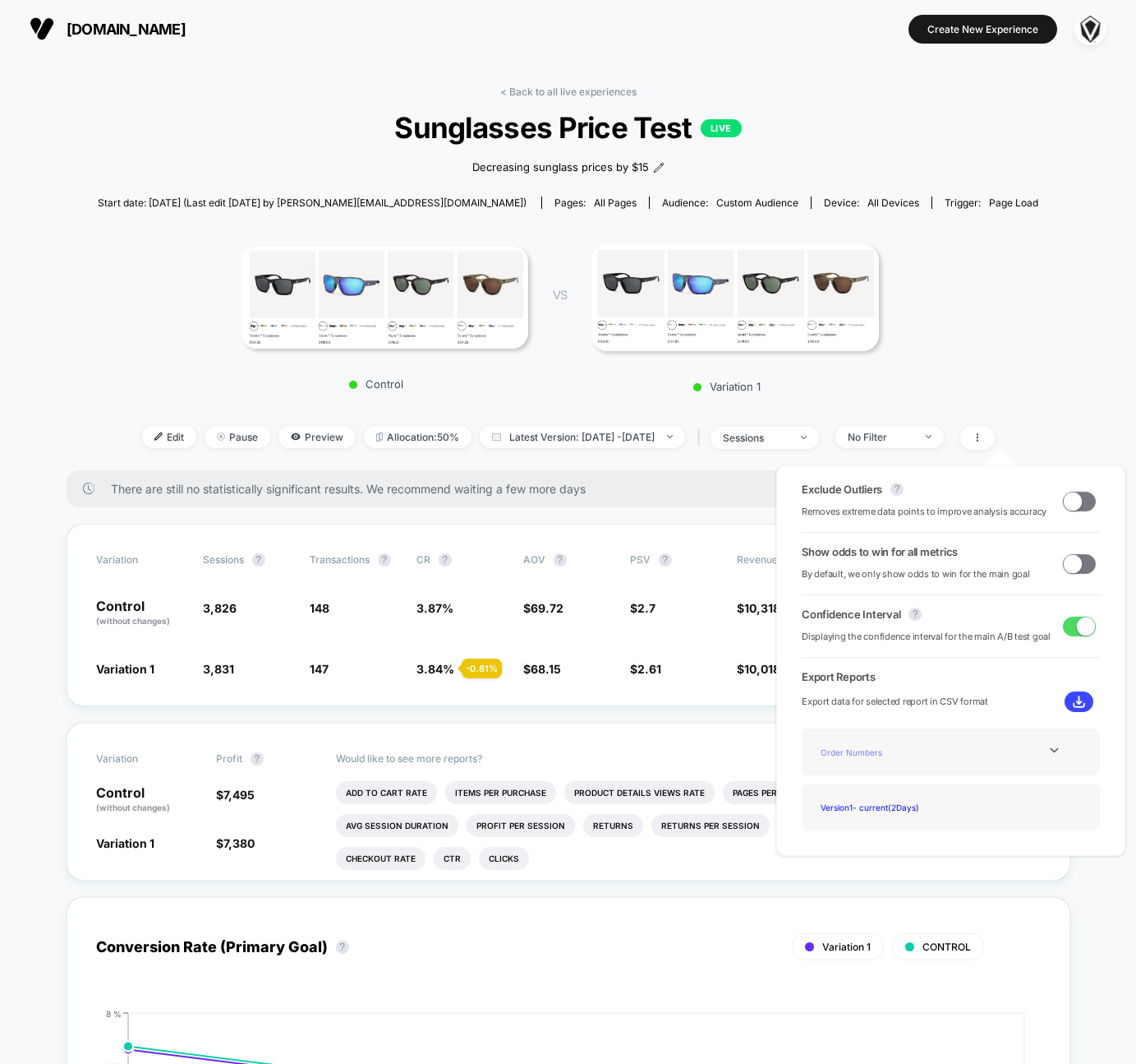
click at [887, 753] on div "Order Numbers" at bounding box center [881, 752] width 132 height 22
click at [1055, 750] on icon at bounding box center [1054, 749] width 12 height 12
click at [1053, 755] on div "Order Numbers Experience Data Best Selling Items" at bounding box center [951, 774] width 274 height 67
click at [1054, 751] on icon at bounding box center [1054, 750] width 8 height 5
click at [1054, 751] on icon at bounding box center [1054, 749] width 12 height 12
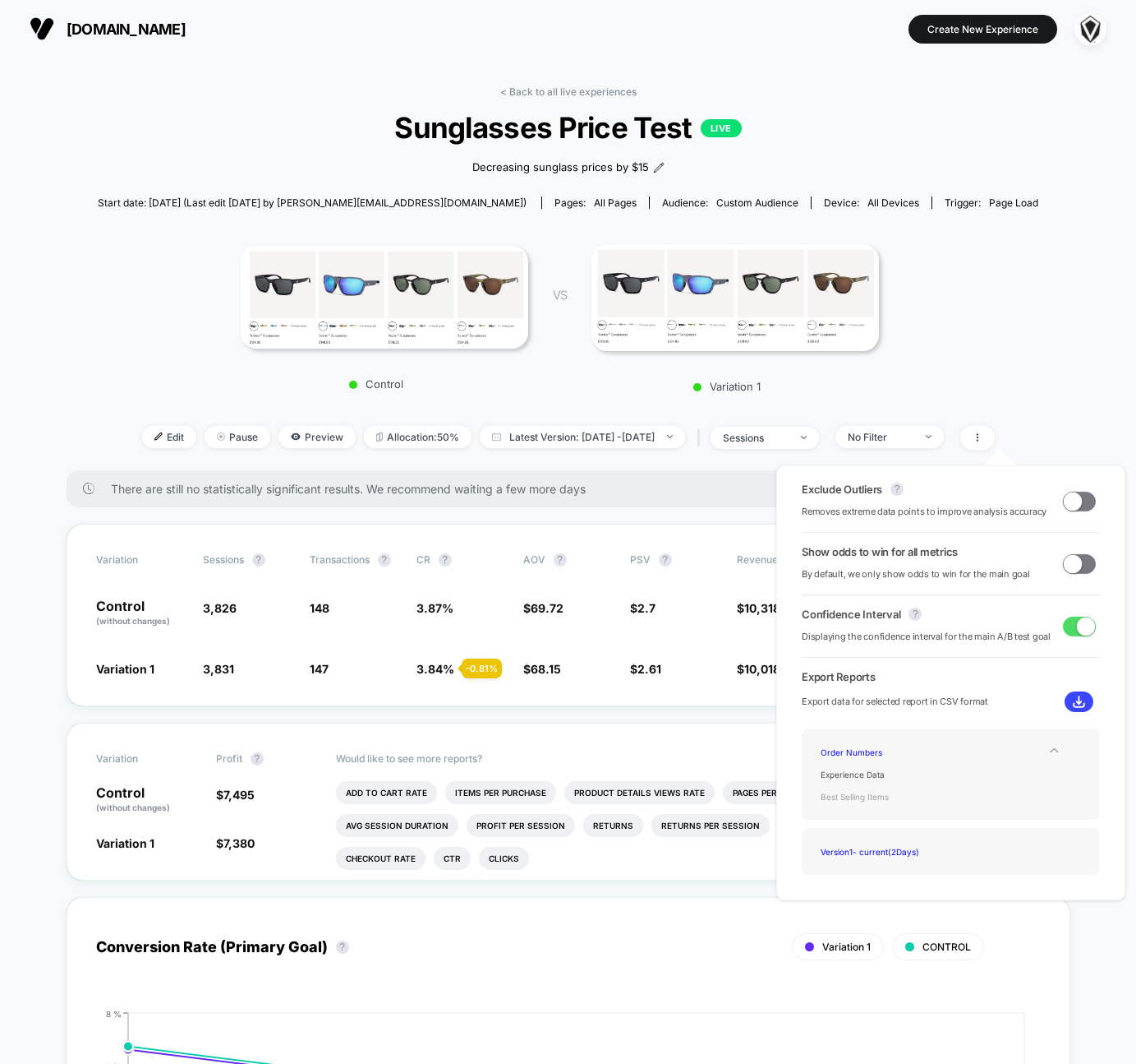
click at [877, 791] on div "Best Selling Items" at bounding box center [881, 796] width 132 height 22
click at [1053, 746] on icon at bounding box center [1054, 749] width 12 height 12
click at [879, 778] on div "Experience Data" at bounding box center [881, 774] width 132 height 22
click at [1047, 743] on div "Experience Data" at bounding box center [951, 752] width 274 height 22
click at [1043, 746] on div at bounding box center [1055, 749] width 67 height 12
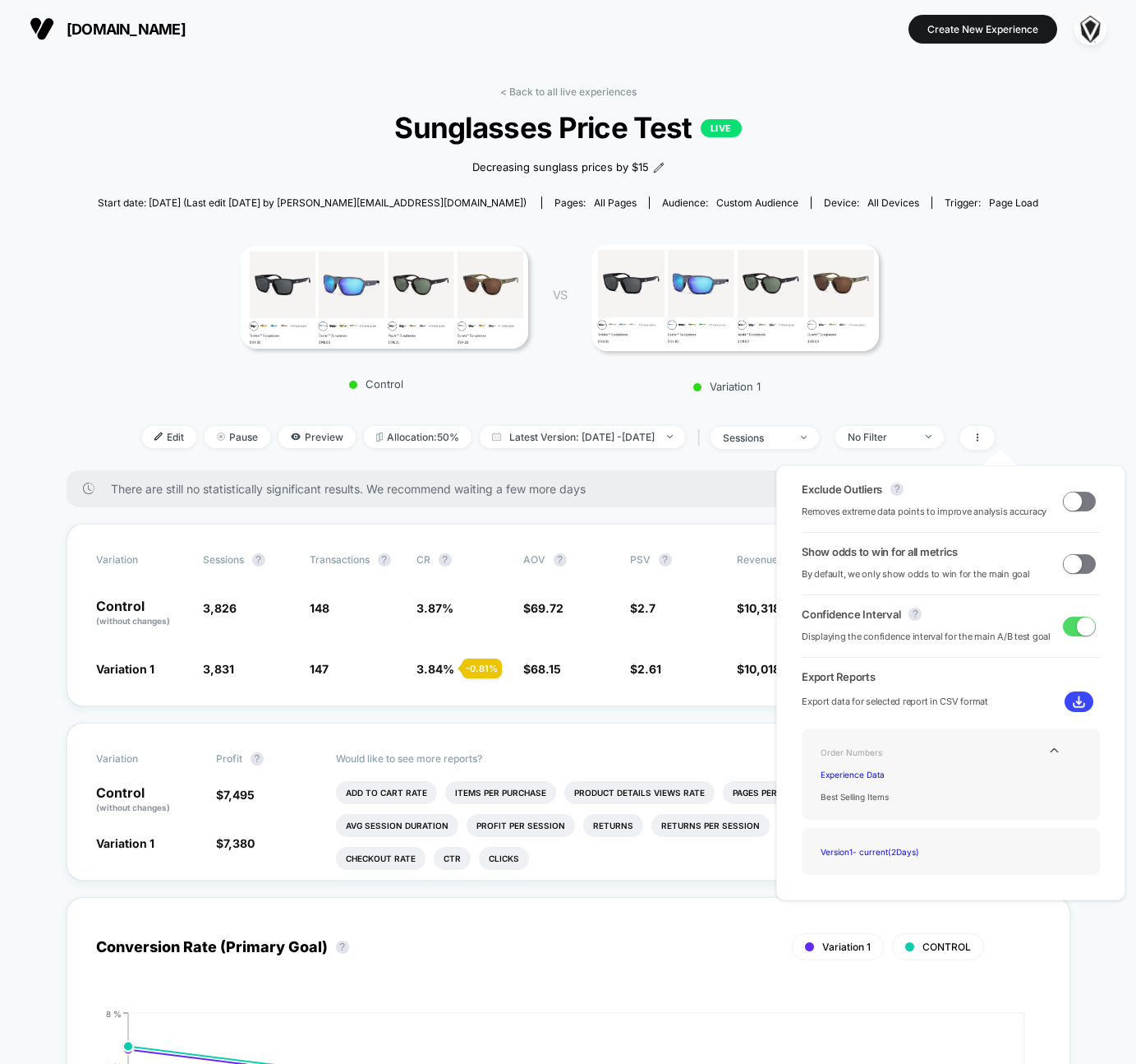
drag, startPoint x: 868, startPoint y: 755, endPoint x: 877, endPoint y: 754, distance: 9.1
click at [868, 755] on div "Order Numbers" at bounding box center [881, 752] width 132 height 22
click at [1073, 701] on img at bounding box center [1078, 700] width 12 height 12
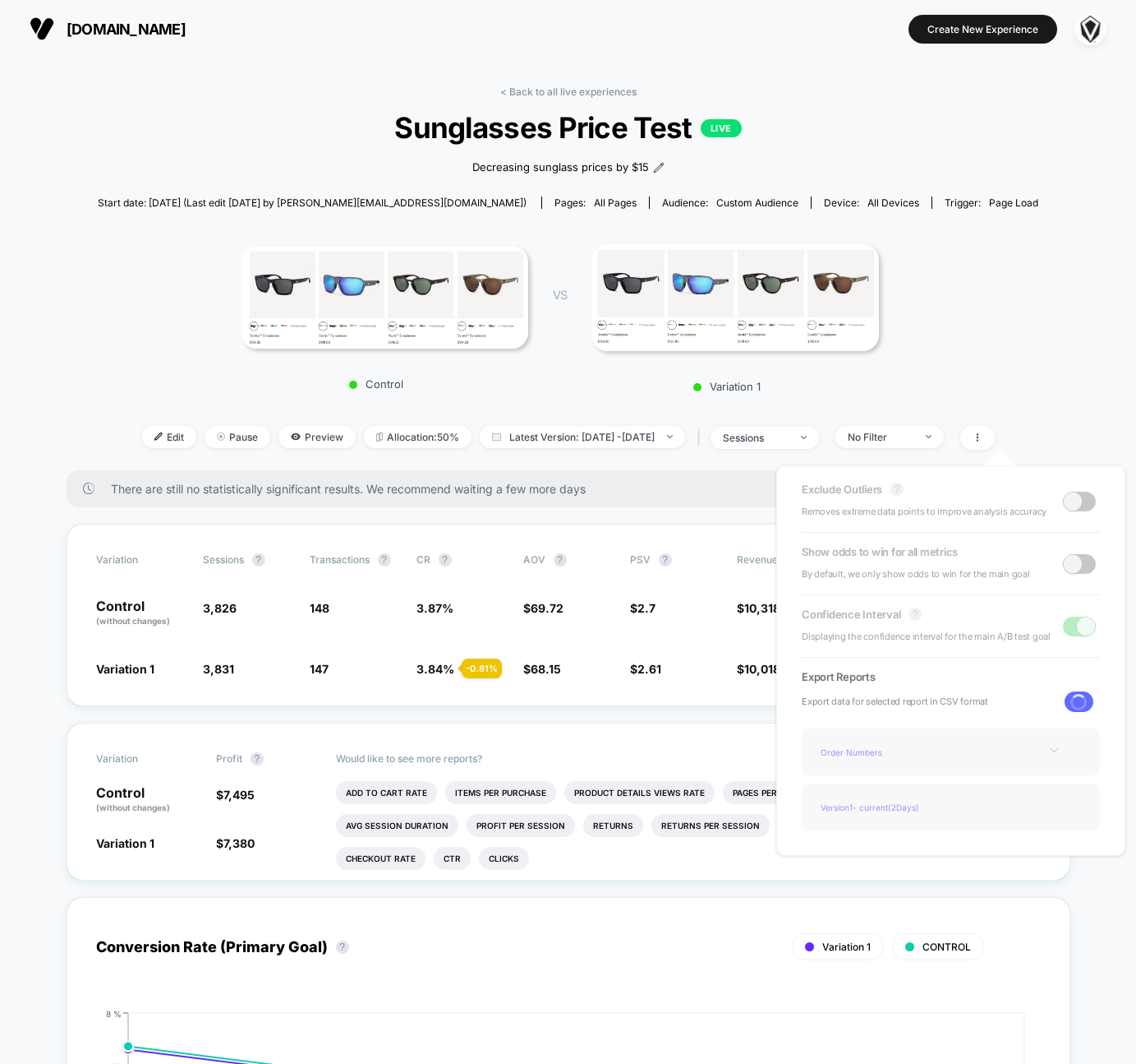
click at [1055, 744] on icon at bounding box center [1054, 749] width 12 height 12
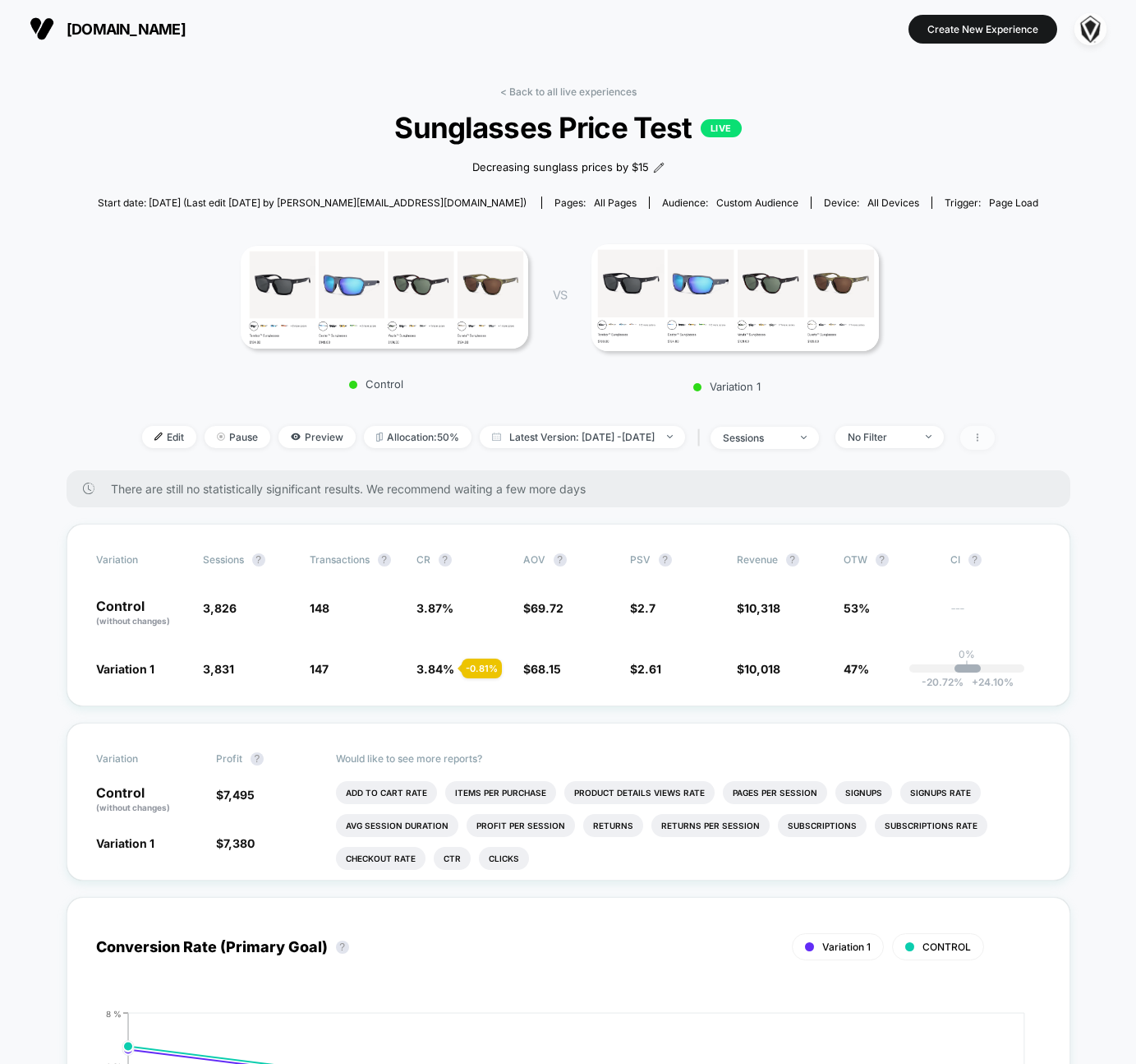
click at [983, 438] on icon at bounding box center [978, 437] width 10 height 10
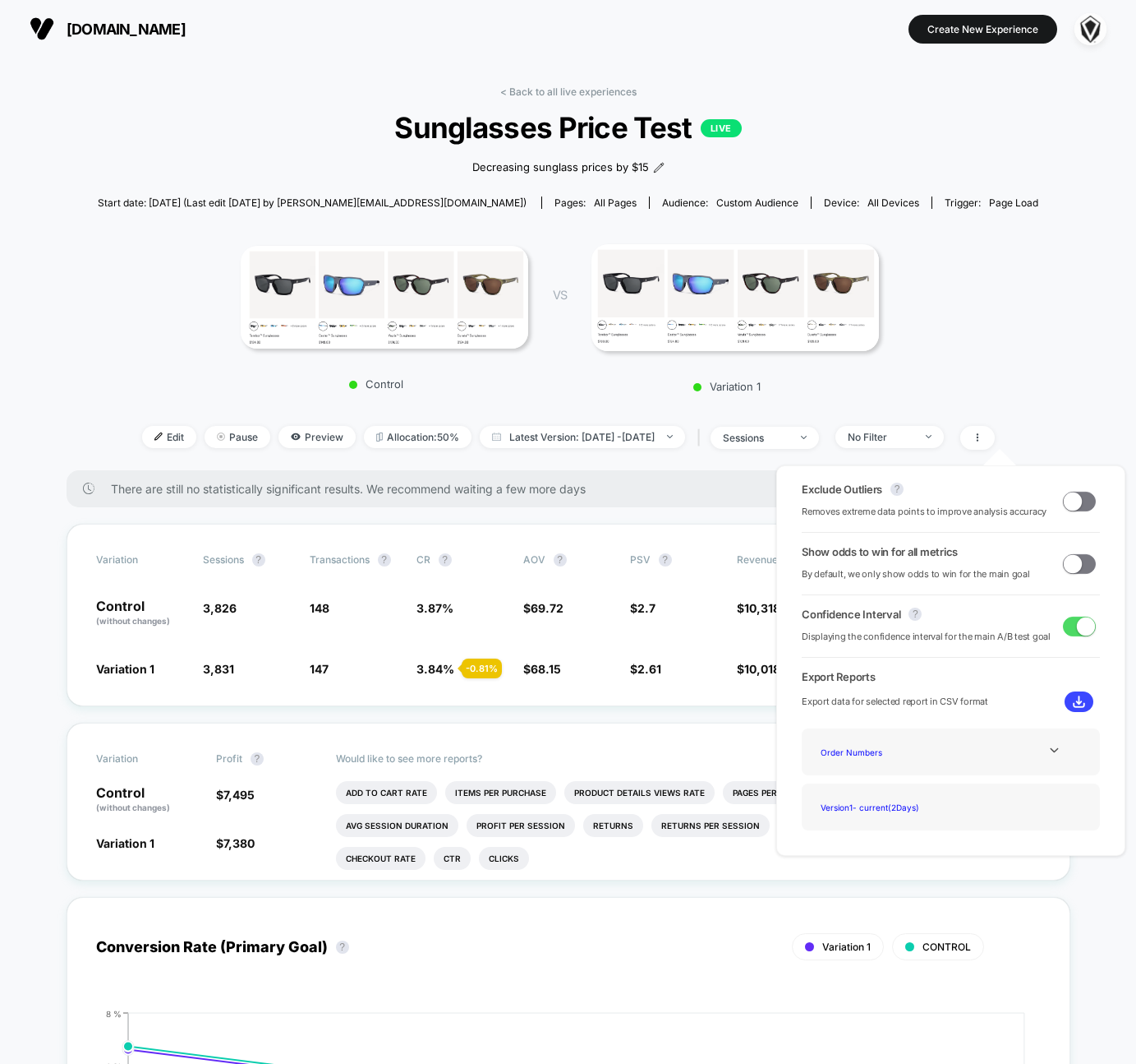
click at [1009, 751] on div "Order Numbers" at bounding box center [951, 752] width 274 height 22
click at [1055, 749] on icon at bounding box center [1054, 749] width 12 height 12
click at [879, 773] on div "Experience Data" at bounding box center [881, 774] width 132 height 22
click at [1073, 703] on img at bounding box center [1078, 700] width 12 height 12
